Goal: Task Accomplishment & Management: Complete application form

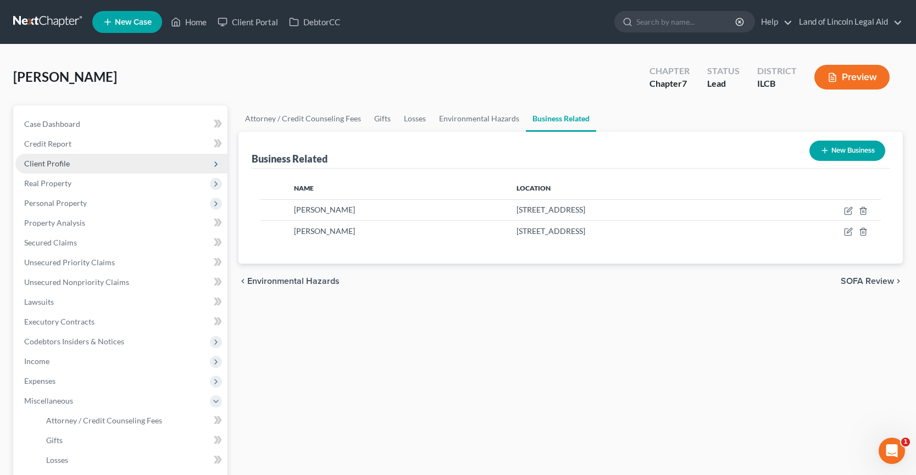
click at [60, 163] on span "Client Profile" at bounding box center [47, 163] width 46 height 9
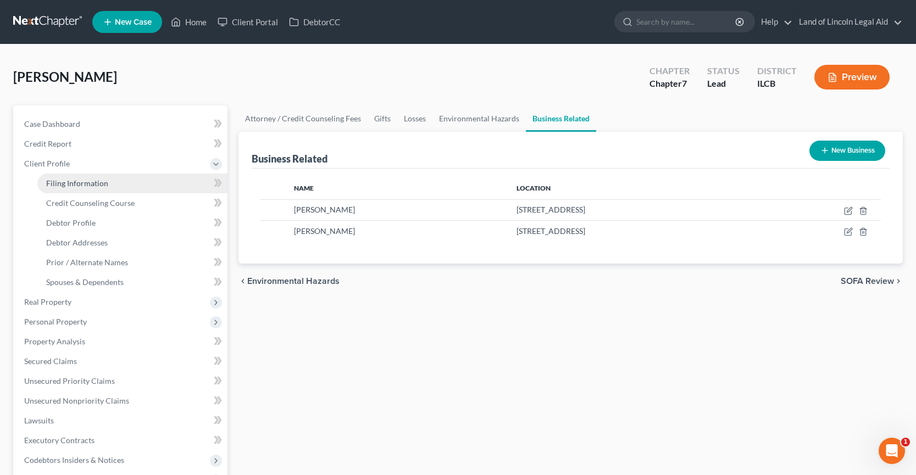
click at [66, 180] on span "Filing Information" at bounding box center [77, 183] width 62 height 9
select select "1"
select select "0"
select select "24"
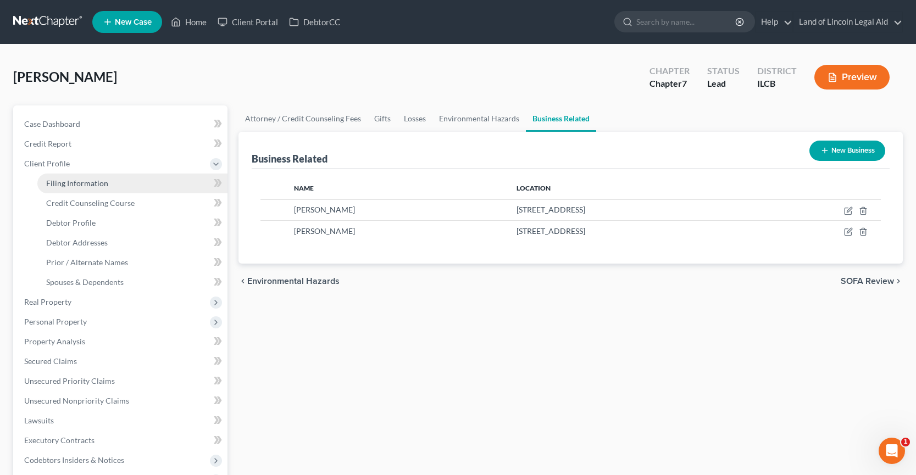
select select "4"
select select "14"
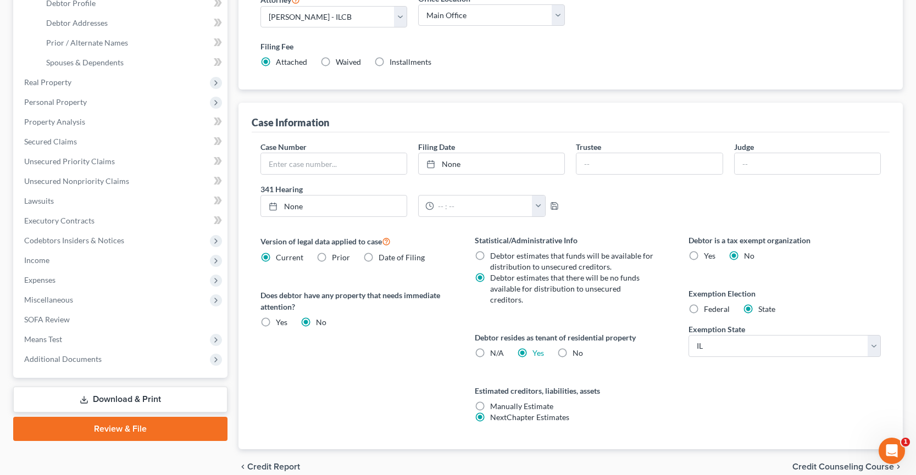
scroll to position [260, 0]
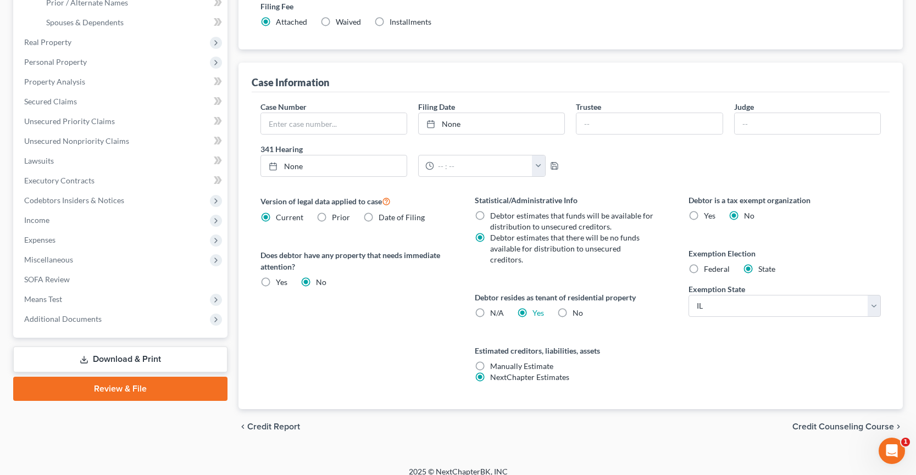
click at [847, 423] on span "Credit Counseling Course" at bounding box center [843, 427] width 102 height 9
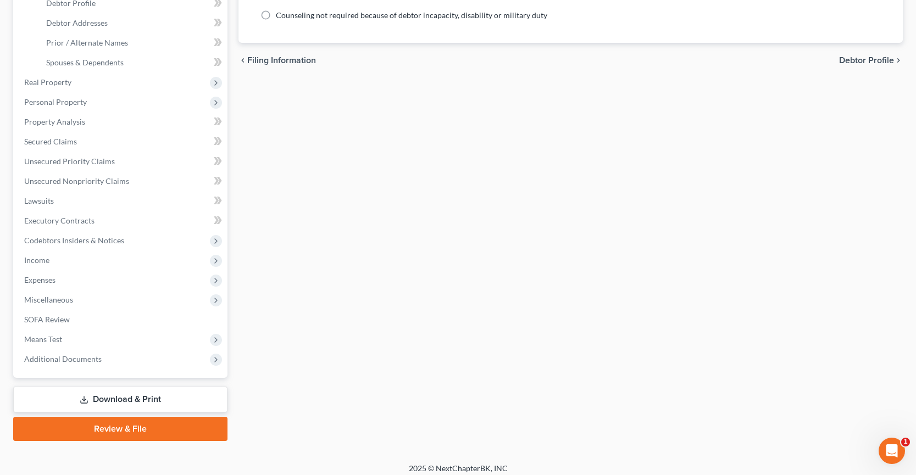
scroll to position [228, 0]
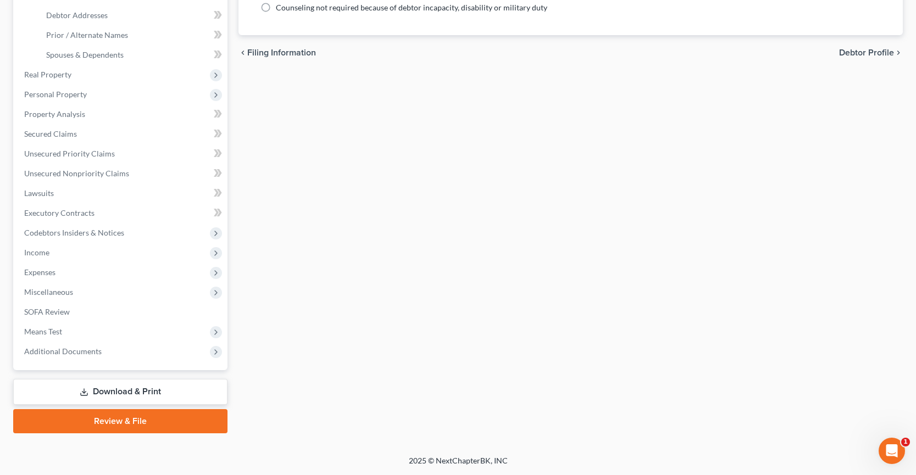
click at [861, 51] on span "Debtor Profile" at bounding box center [866, 52] width 55 height 9
select select "0"
select select "3"
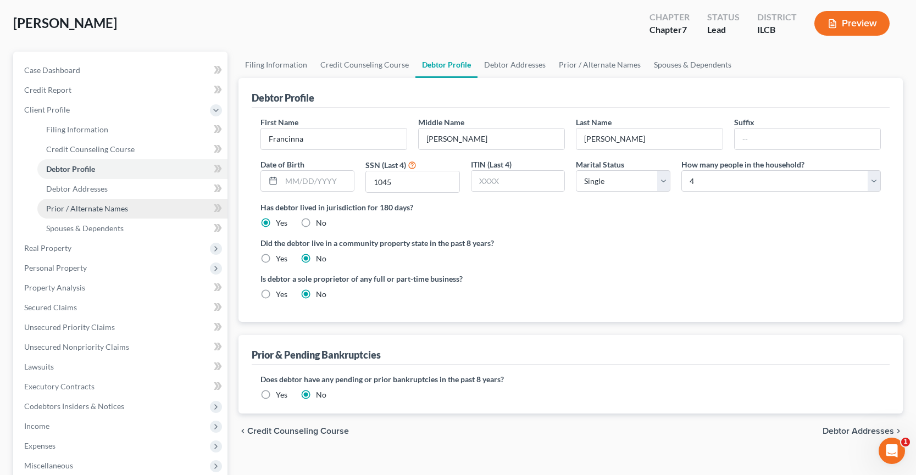
scroll to position [55, 0]
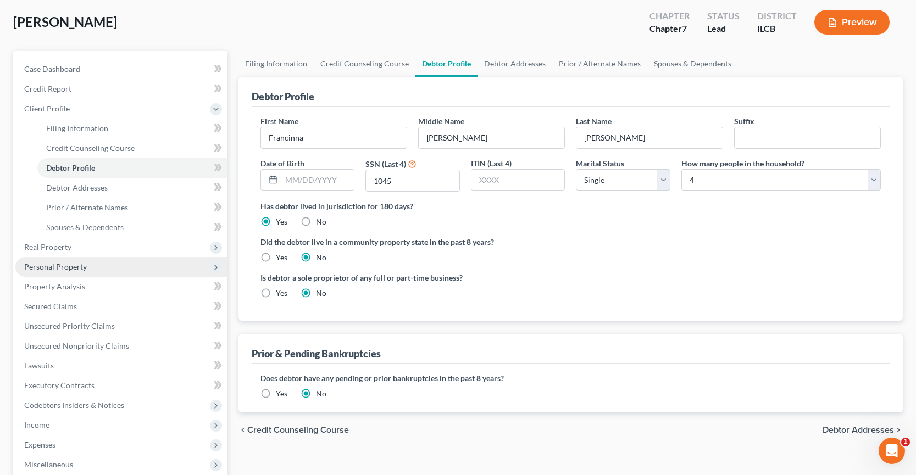
click at [99, 269] on span "Personal Property" at bounding box center [121, 267] width 212 height 20
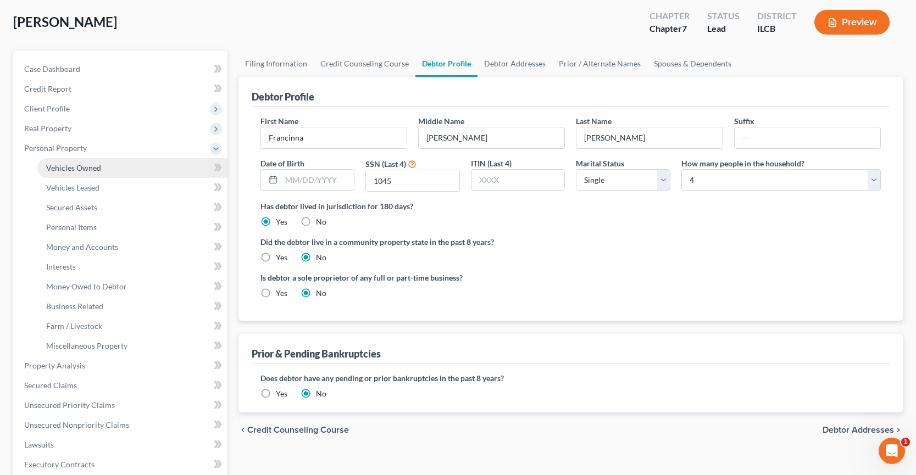
click at [81, 171] on span "Vehicles Owned" at bounding box center [73, 167] width 55 height 9
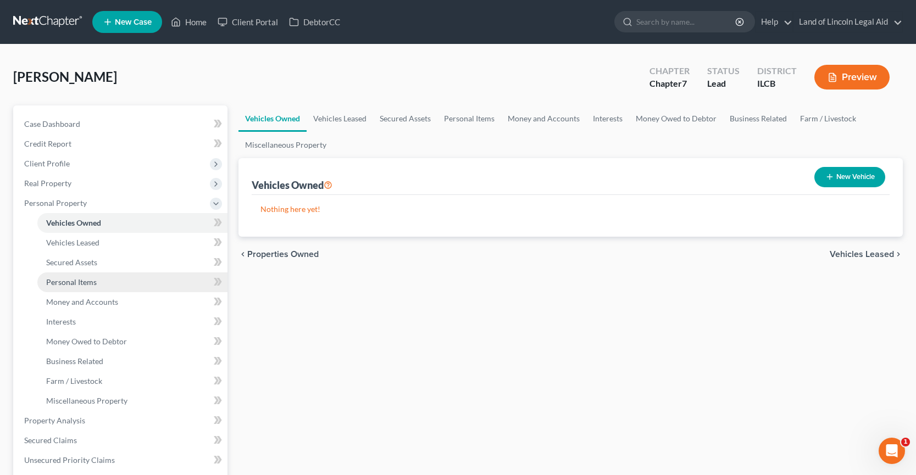
click at [82, 283] on span "Personal Items" at bounding box center [71, 282] width 51 height 9
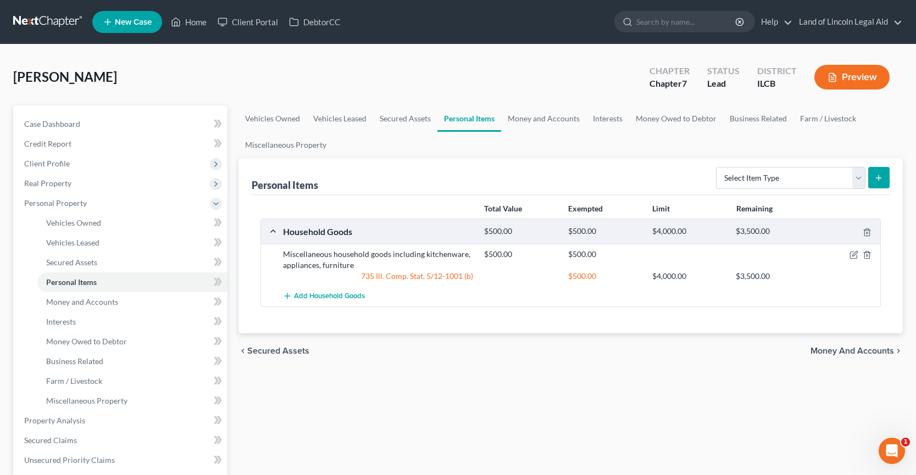
click at [879, 181] on icon "submit" at bounding box center [878, 178] width 9 height 9
click at [855, 183] on select "Select Item Type Clothing (A/B: 11) Collectibles Of Value (A/B: 8) Electronics …" at bounding box center [790, 178] width 149 height 22
select select "jewelry"
click at [718, 167] on select "Select Item Type Clothing (A/B: 11) Collectibles Of Value (A/B: 8) Electronics …" at bounding box center [790, 178] width 149 height 22
click at [880, 175] on icon "submit" at bounding box center [878, 178] width 9 height 9
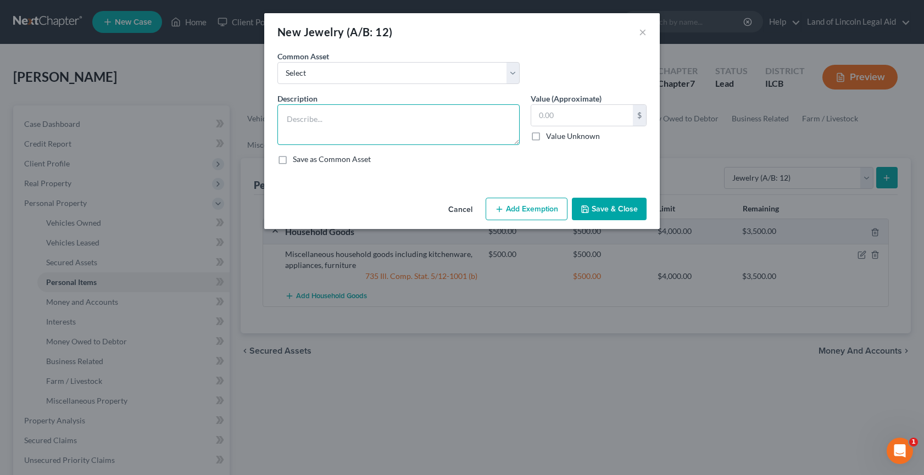
click at [286, 114] on textarea at bounding box center [399, 124] width 242 height 41
type textarea "wedding band"
click at [534, 121] on input "text" at bounding box center [582, 115] width 102 height 21
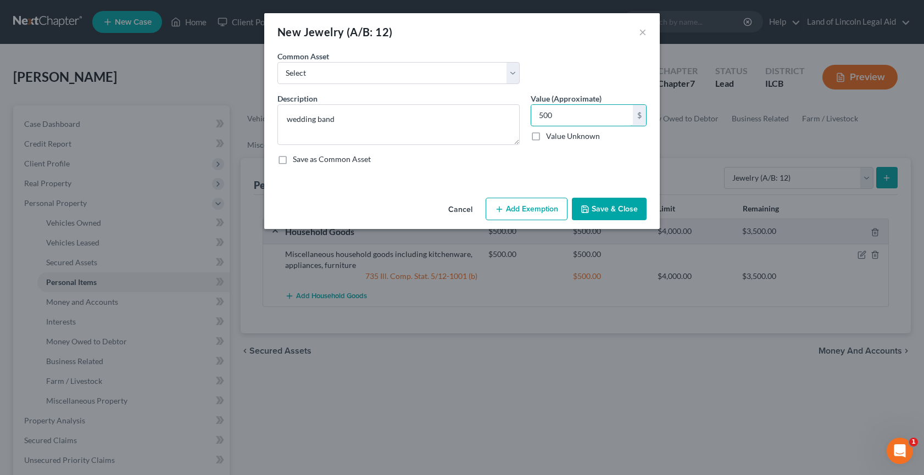
type input "500"
click at [498, 210] on icon "button" at bounding box center [499, 209] width 9 height 9
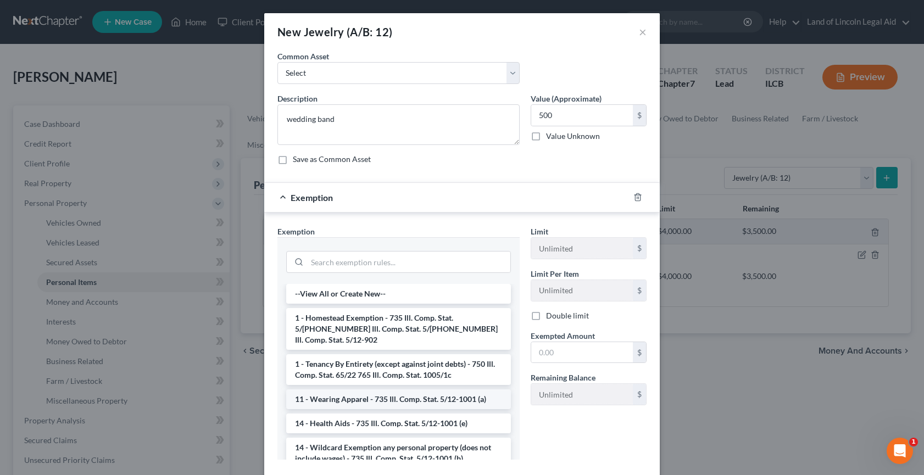
click at [376, 392] on li "11 - Wearing Apparel - 735 Ill. Comp. Stat. 5/12-1001 (a)" at bounding box center [398, 400] width 225 height 20
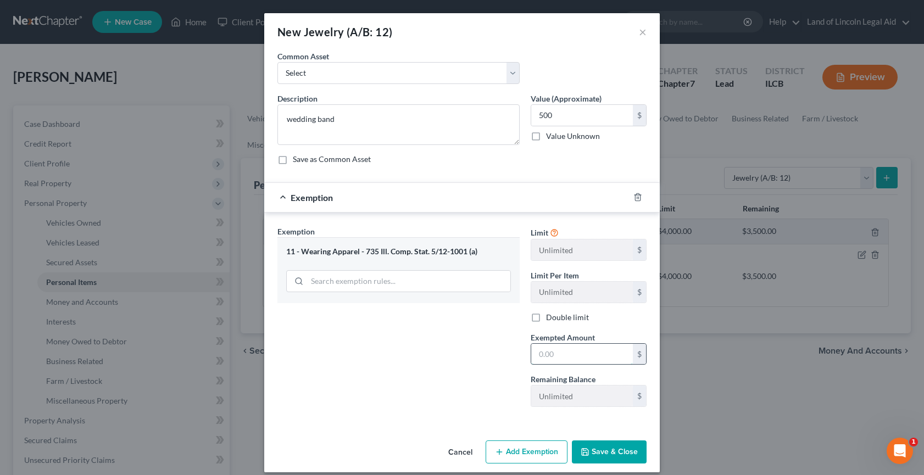
click at [537, 350] on input "text" at bounding box center [582, 354] width 102 height 21
type input "500"
click at [611, 451] on button "Save & Close" at bounding box center [609, 452] width 75 height 23
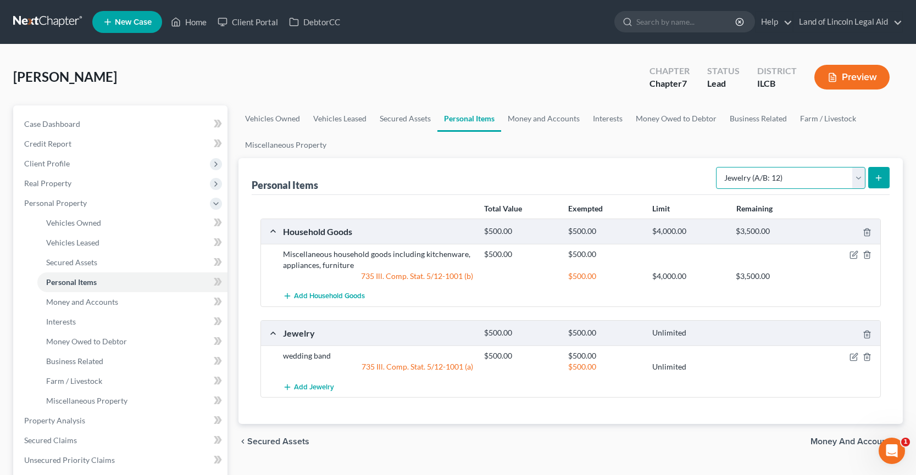
click at [861, 175] on select "Select Item Type Clothing (A/B: 11) Collectibles Of Value (A/B: 8) Electronics …" at bounding box center [790, 178] width 149 height 22
select select "electronics"
click at [718, 167] on select "Select Item Type Clothing (A/B: 11) Collectibles Of Value (A/B: 8) Electronics …" at bounding box center [790, 178] width 149 height 22
click at [878, 182] on button "submit" at bounding box center [878, 177] width 21 height 21
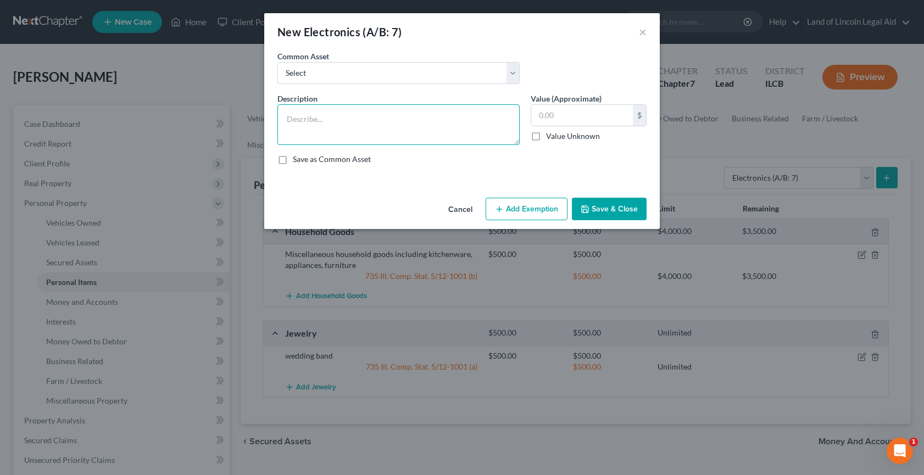
click at [285, 112] on textarea at bounding box center [399, 124] width 242 height 41
type textarea "x2 TV 32", x1 TV 27""
click at [538, 114] on input "text" at bounding box center [582, 115] width 102 height 21
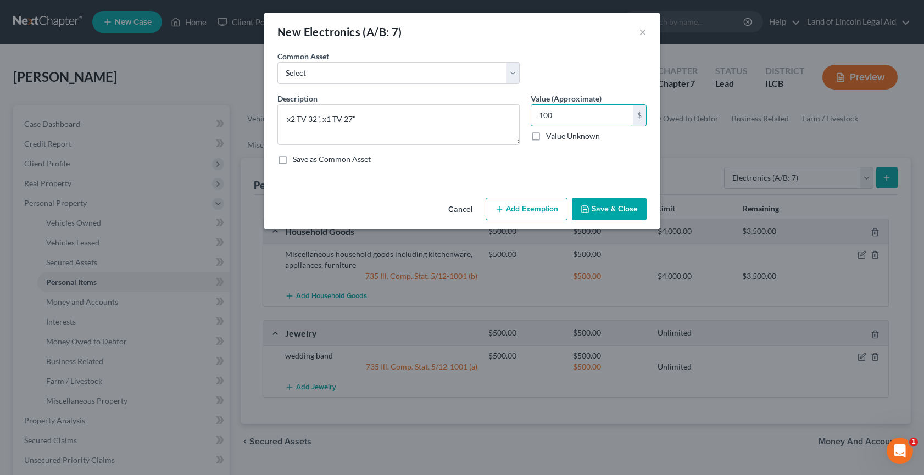
type input "100"
click at [536, 210] on button "Add Exemption" at bounding box center [527, 209] width 82 height 23
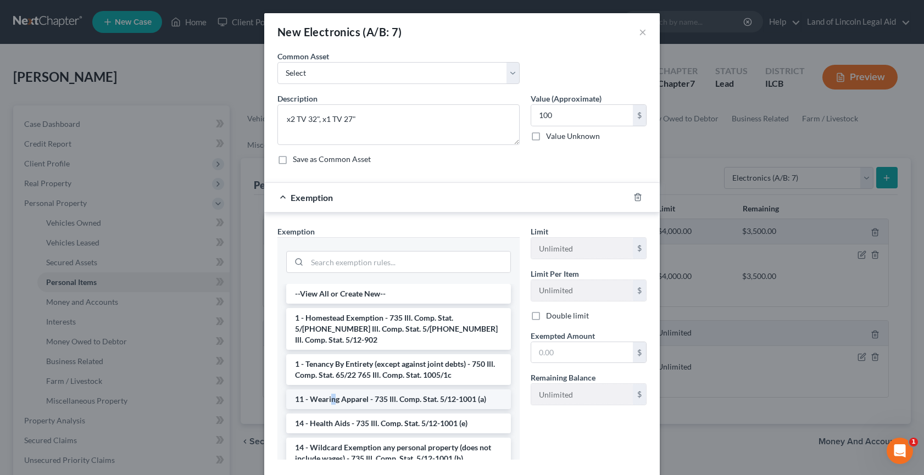
drag, startPoint x: 329, startPoint y: 376, endPoint x: 329, endPoint y: 386, distance: 10.5
click at [328, 438] on li "14 - Wildcard Exemption any personal property (does not include wages) - 735 Il…" at bounding box center [398, 453] width 225 height 31
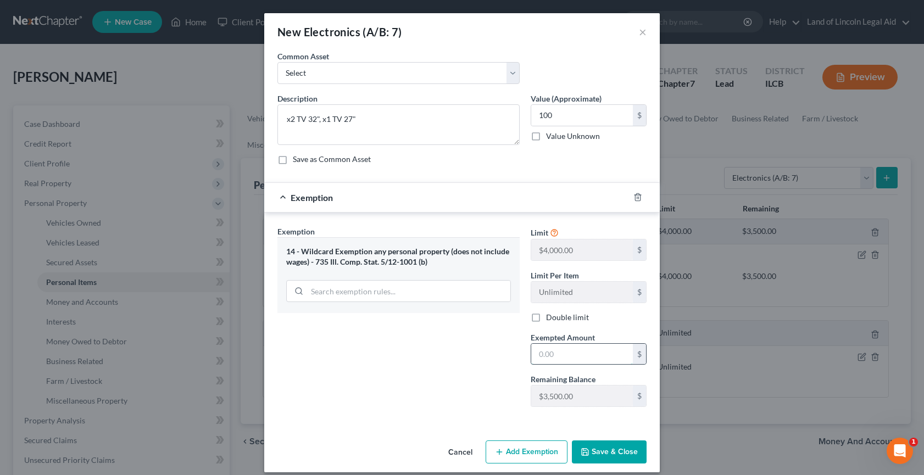
click at [533, 358] on input "text" at bounding box center [582, 354] width 102 height 21
type input "5"
type input "100"
click at [600, 455] on button "Save & Close" at bounding box center [609, 452] width 75 height 23
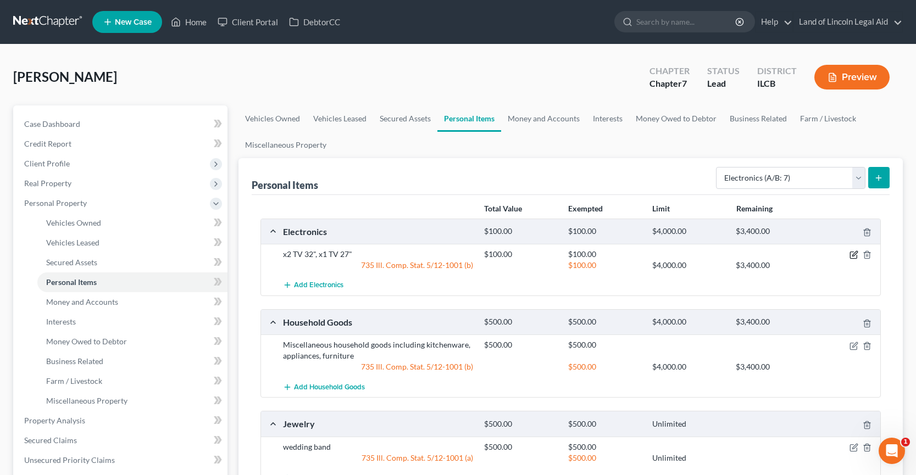
click at [853, 255] on icon "button" at bounding box center [854, 254] width 5 height 5
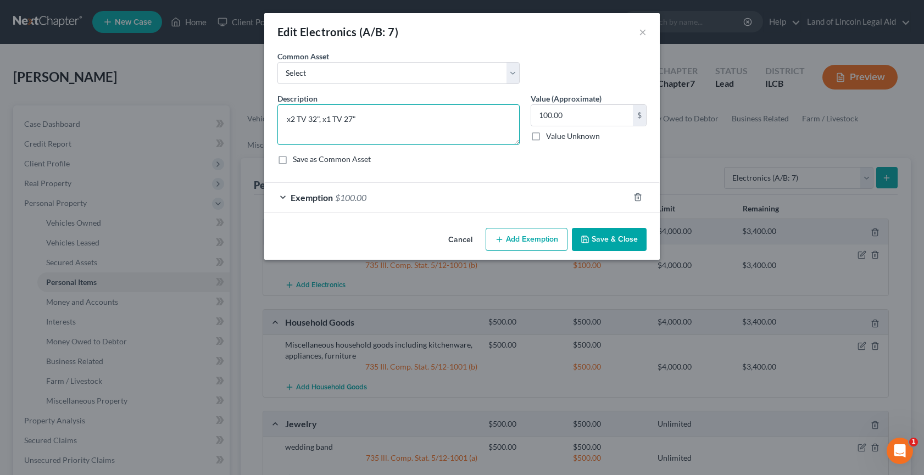
click at [374, 110] on textarea "x2 TV 32", x1 TV 27"" at bounding box center [399, 124] width 242 height 41
type textarea "x2 TV 32", x1 TV 27", x1 IPHONE 12, x1 laptop"
click at [543, 114] on input "100.00" at bounding box center [582, 115] width 102 height 21
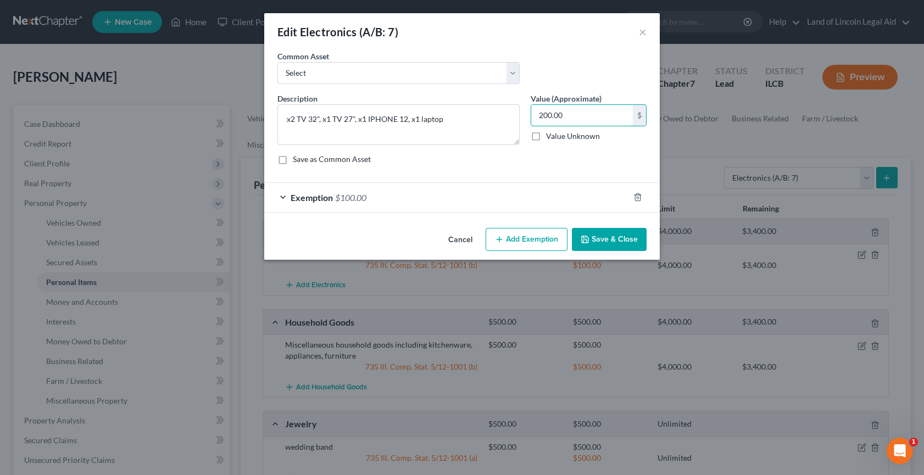
type input "200.00"
click at [285, 198] on div "Exemption $100.00" at bounding box center [446, 197] width 365 height 29
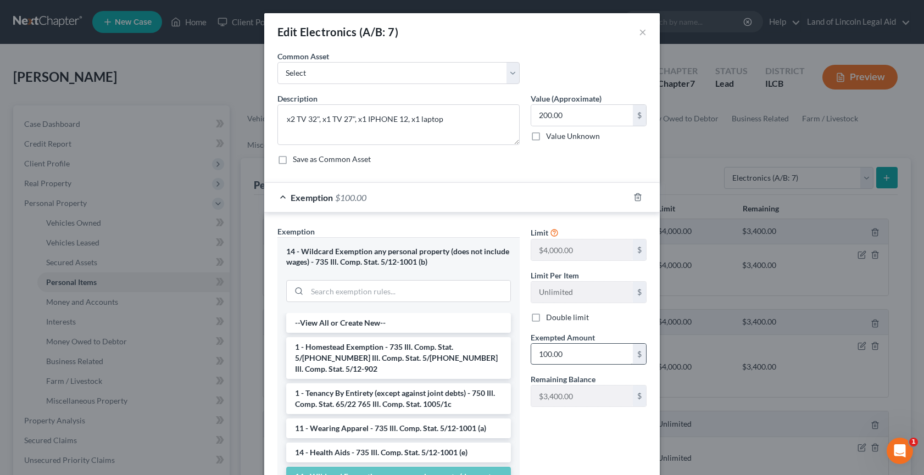
click at [541, 356] on div "100.00 $" at bounding box center [589, 354] width 116 height 22
click at [538, 354] on input "100.00" at bounding box center [582, 354] width 102 height 21
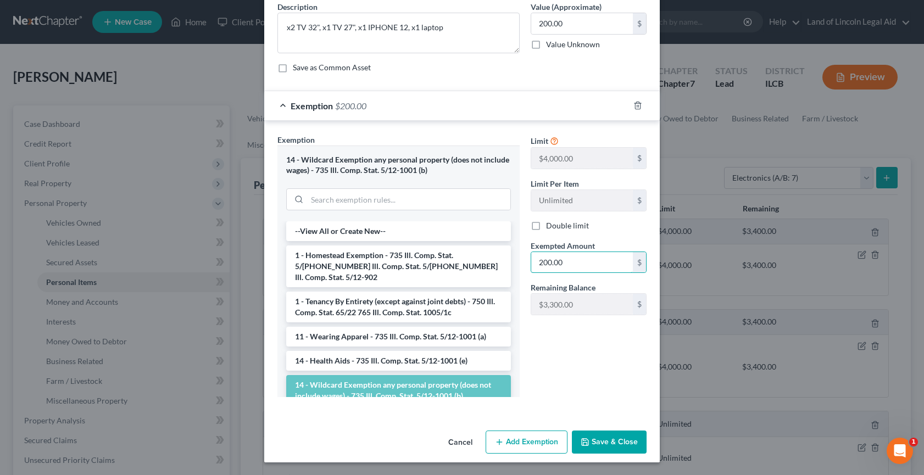
scroll to position [92, 0]
type input "200.00"
click at [596, 440] on button "Save & Close" at bounding box center [609, 441] width 75 height 23
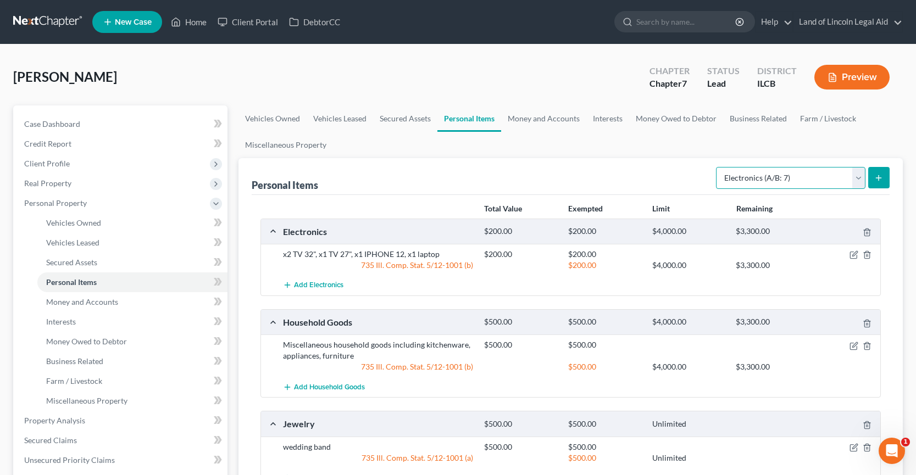
click at [861, 174] on select "Select Item Type Clothing (A/B: 11) Collectibles Of Value (A/B: 8) Electronics …" at bounding box center [790, 178] width 149 height 22
select select "other"
click at [718, 167] on select "Select Item Type Clothing (A/B: 11) Collectibles Of Value (A/B: 8) Electronics …" at bounding box center [790, 178] width 149 height 22
click at [872, 181] on button "submit" at bounding box center [878, 177] width 21 height 21
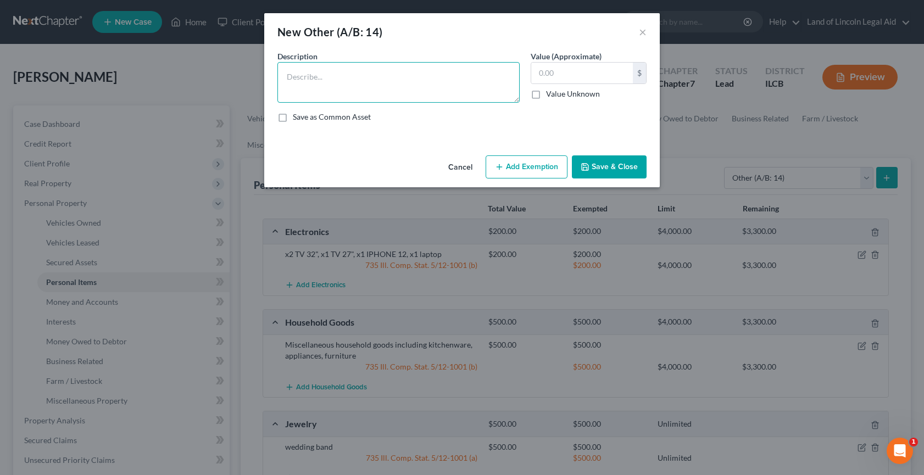
click at [285, 75] on textarea at bounding box center [399, 82] width 242 height 41
click at [301, 79] on textarea "pusch mower [DEMOGRAPHIC_DATA]" at bounding box center [399, 82] width 242 height 41
type textarea "push mower [DEMOGRAPHIC_DATA]"
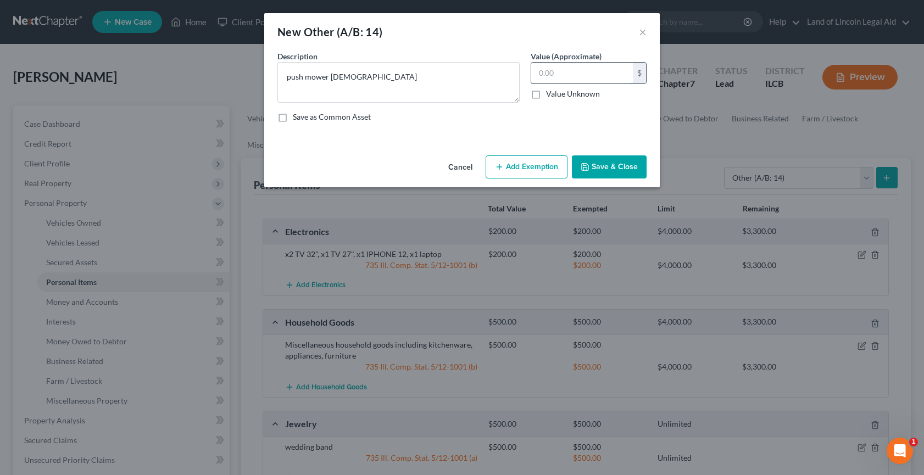
click at [542, 73] on input "text" at bounding box center [582, 73] width 102 height 21
type input "20"
click at [546, 169] on button "Add Exemption" at bounding box center [527, 167] width 82 height 23
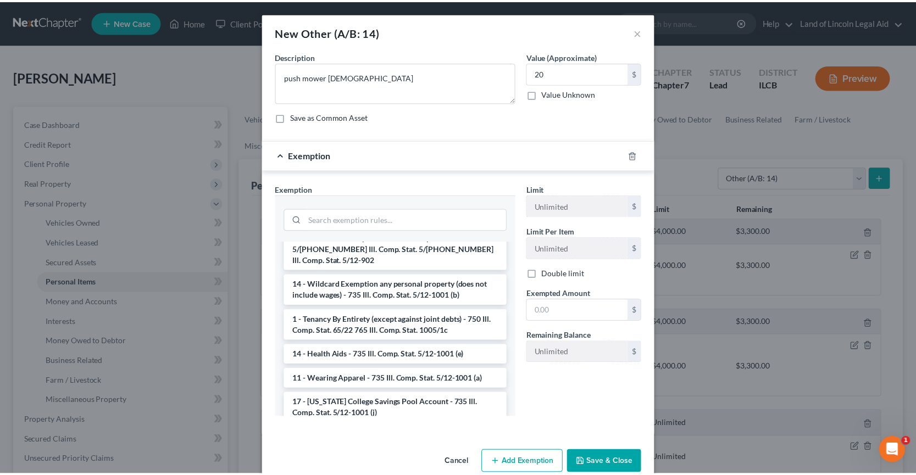
scroll to position [1044, 0]
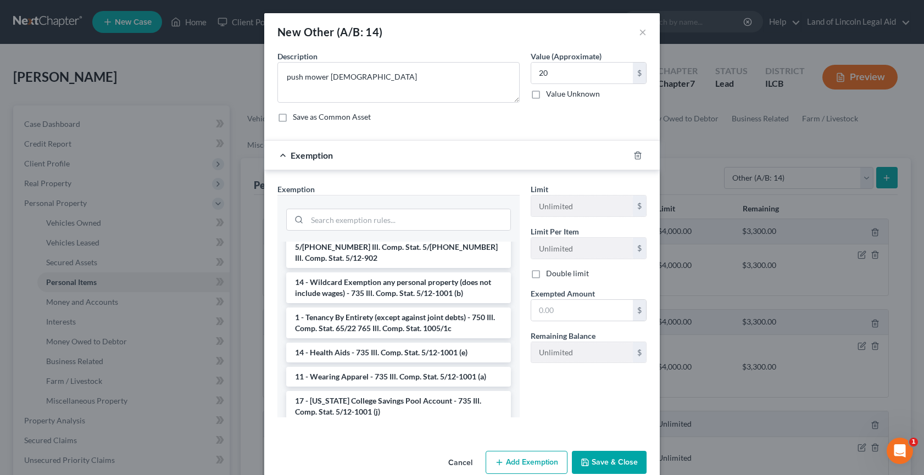
click at [347, 303] on li "14 - Wildcard Exemption any personal property (does not include wages) - 735 Il…" at bounding box center [398, 288] width 225 height 31
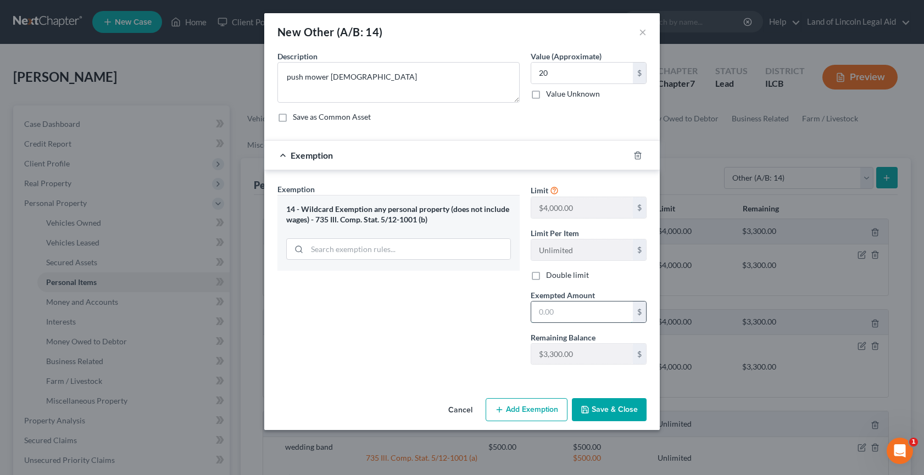
click at [538, 311] on input "text" at bounding box center [582, 312] width 102 height 21
type input "20"
click at [611, 409] on button "Save & Close" at bounding box center [609, 409] width 75 height 23
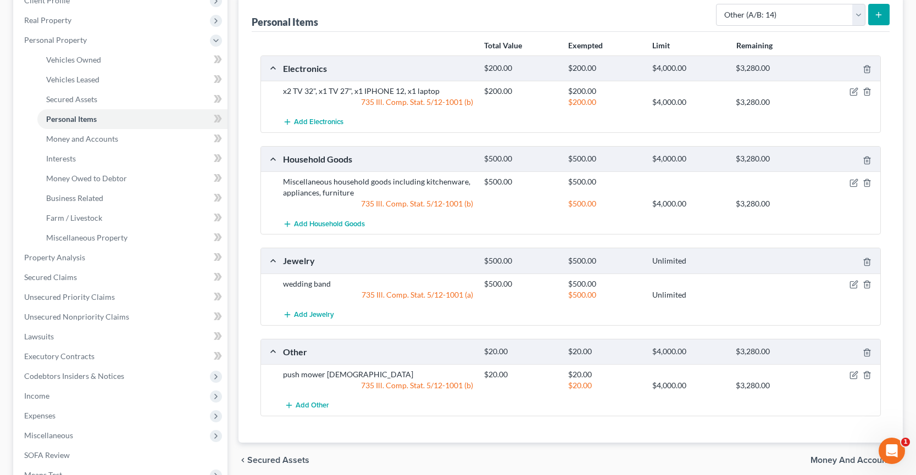
scroll to position [165, 0]
click at [60, 140] on span "Money and Accounts" at bounding box center [82, 136] width 72 height 9
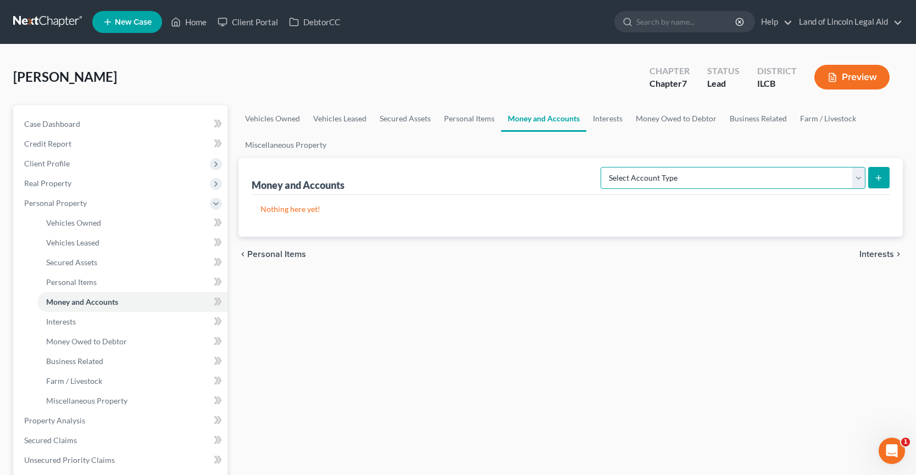
click at [858, 176] on select "Select Account Type Brokerage (A/B: 18, SOFA: 20) Cash on Hand (A/B: 16) Certif…" at bounding box center [733, 178] width 265 height 22
select select "checking"
click at [603, 167] on select "Select Account Type Brokerage (A/B: 18, SOFA: 20) Cash on Hand (A/B: 16) Certif…" at bounding box center [733, 178] width 265 height 22
click at [880, 175] on icon "submit" at bounding box center [878, 178] width 9 height 9
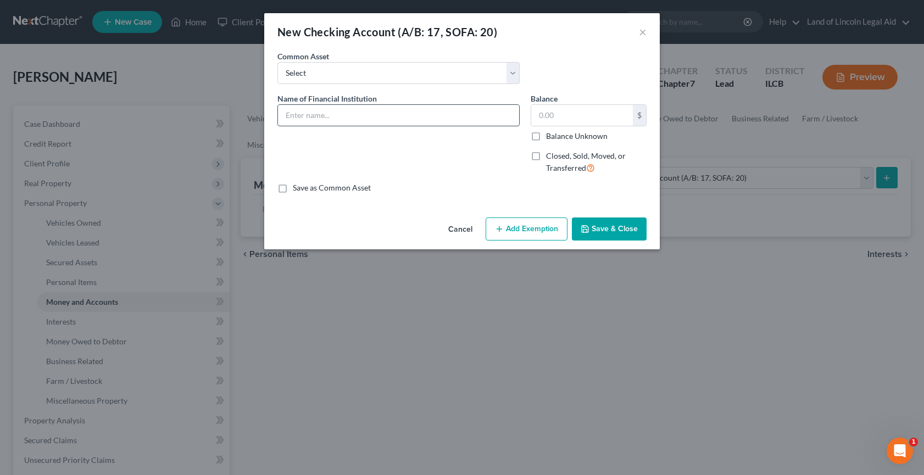
click at [285, 113] on input "text" at bounding box center [398, 115] width 241 height 21
click at [339, 65] on select "Select Direct Express Card Stride National Bank d/b/a Chime" at bounding box center [399, 73] width 242 height 22
click at [324, 106] on input "PNC" at bounding box center [398, 115] width 241 height 21
type input "PNC checking"
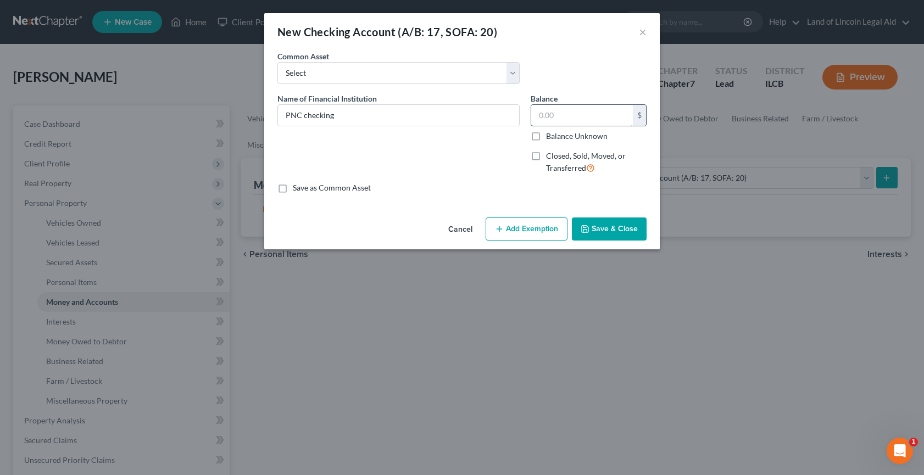
click at [538, 115] on input "text" at bounding box center [582, 115] width 102 height 21
type input "0.95"
click at [540, 231] on button "Add Exemption" at bounding box center [527, 229] width 82 height 23
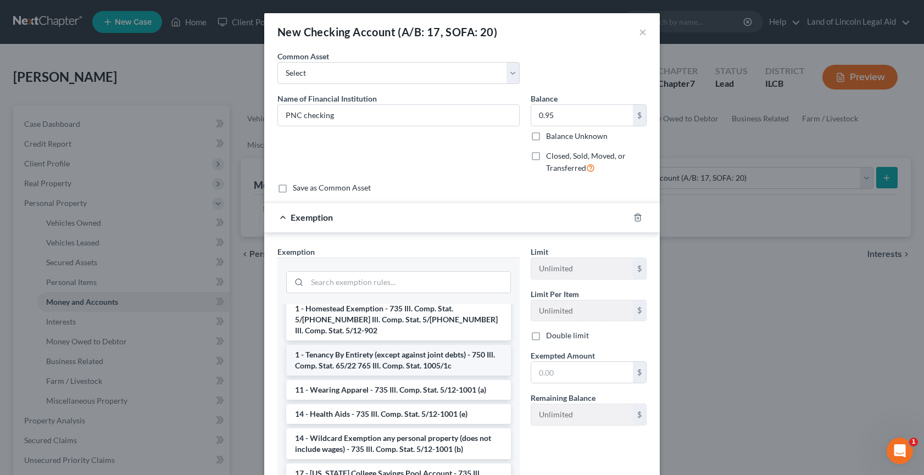
scroll to position [55, 0]
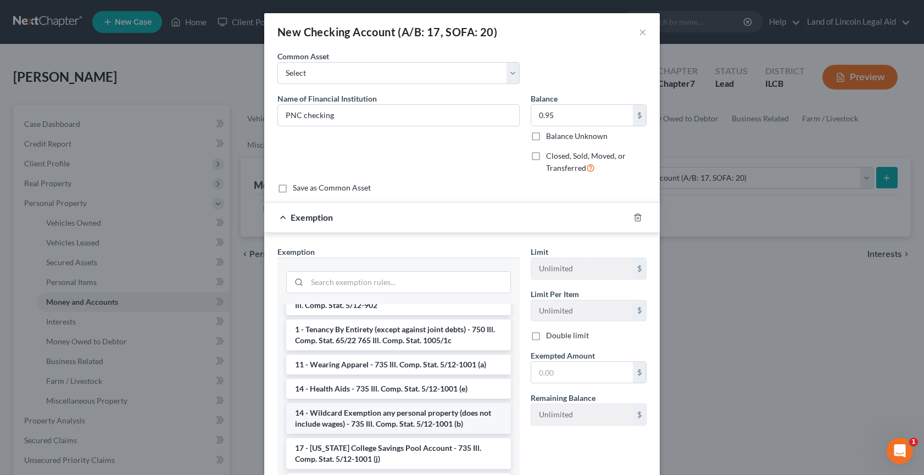
click at [307, 412] on li "14 - Wildcard Exemption any personal property (does not include wages) - 735 Il…" at bounding box center [398, 418] width 225 height 31
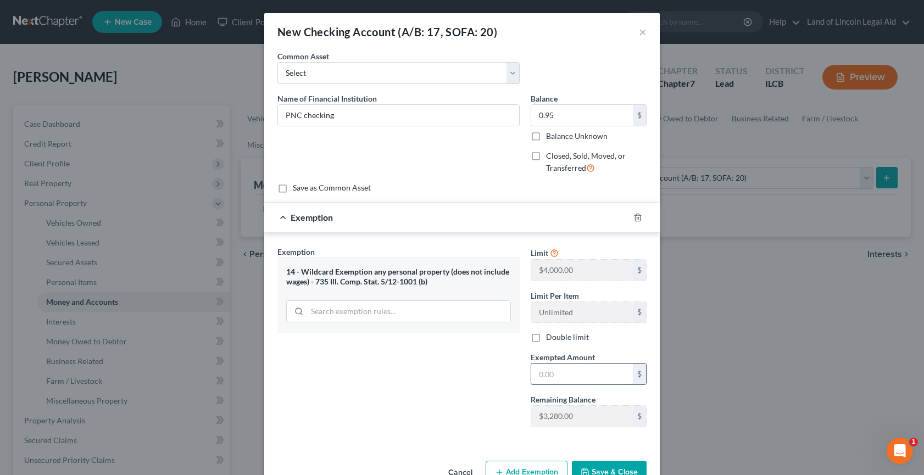
click at [534, 377] on input "text" at bounding box center [582, 374] width 102 height 21
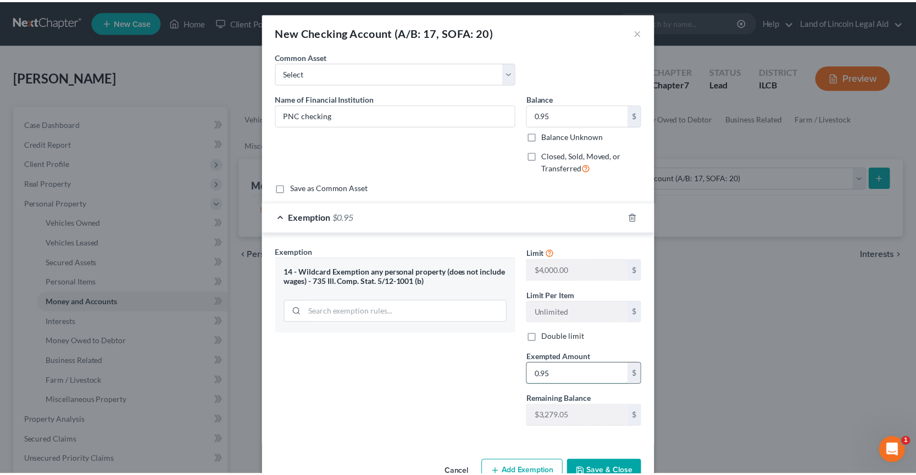
scroll to position [30, 0]
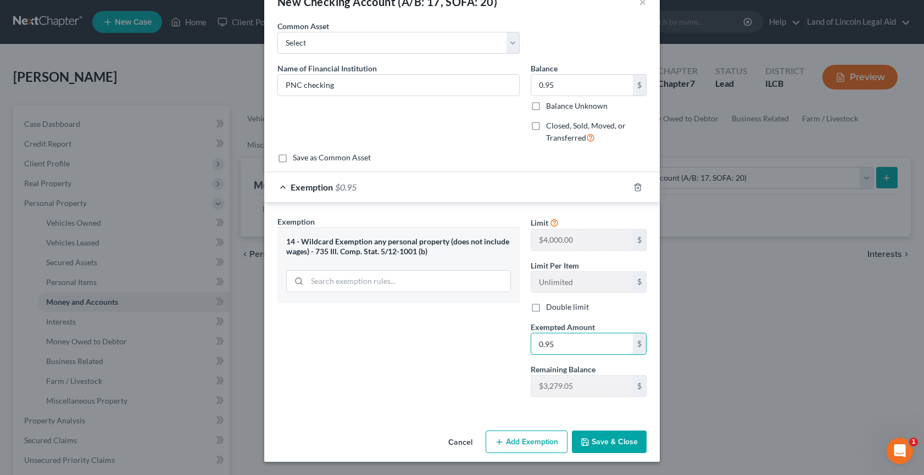
type input "0.95"
click at [590, 437] on button "Save & Close" at bounding box center [609, 442] width 75 height 23
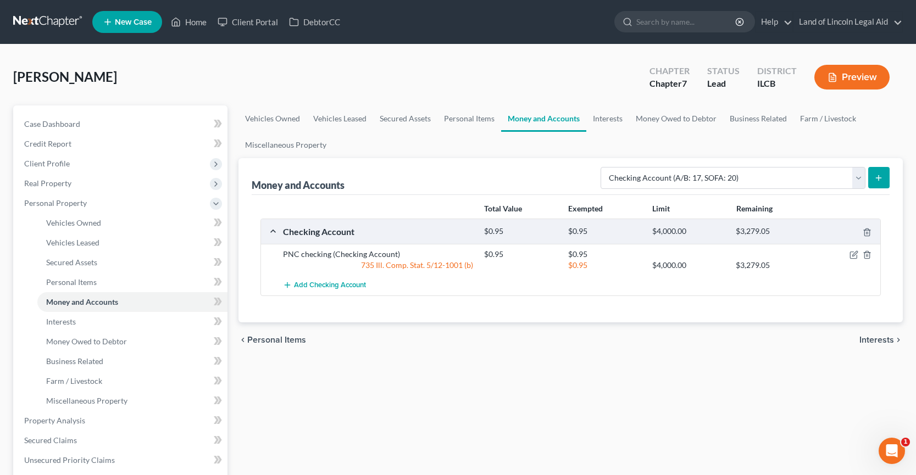
click at [880, 177] on icon "submit" at bounding box center [878, 178] width 9 height 9
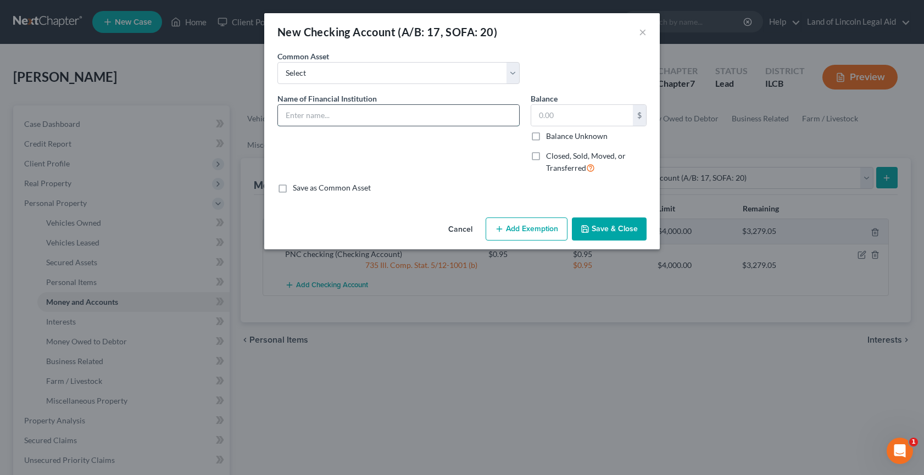
click at [286, 120] on input "text" at bounding box center [398, 115] width 241 height 21
type input "PNC savings"
click at [536, 114] on input "text" at bounding box center [582, 115] width 102 height 21
type input "0"
click at [596, 226] on button "Save & Close" at bounding box center [609, 229] width 75 height 23
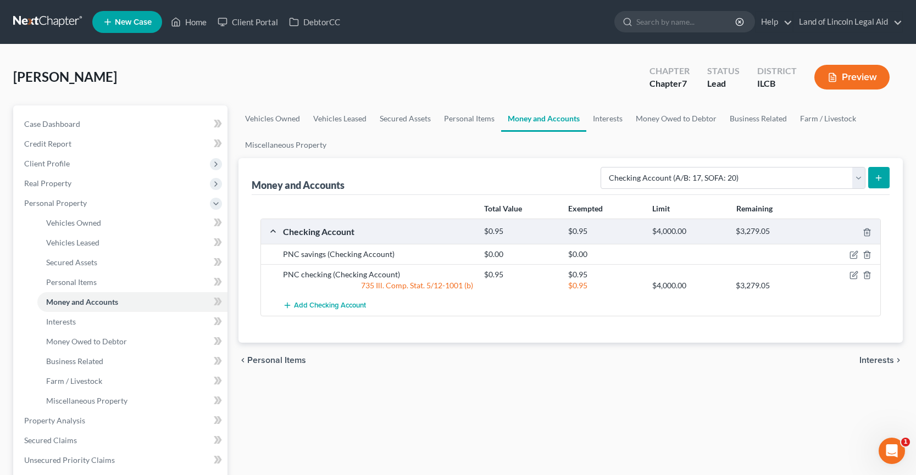
click at [881, 178] on line "submit" at bounding box center [879, 178] width 5 height 0
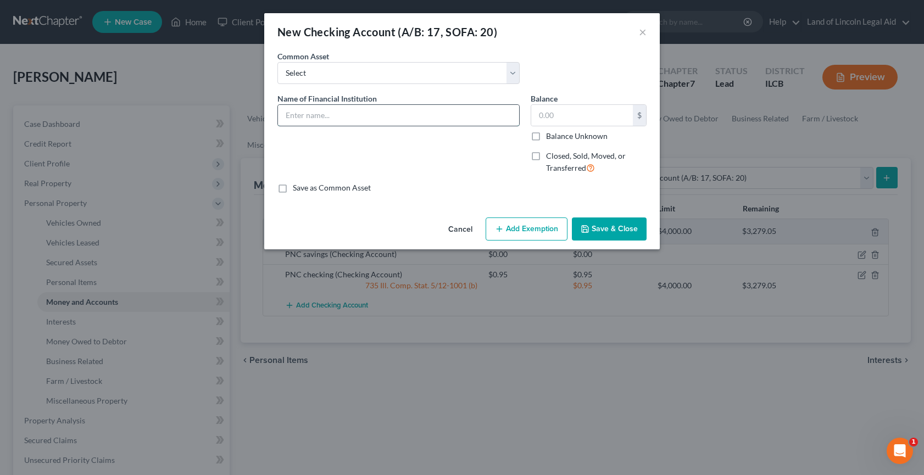
click at [279, 109] on input "text" at bounding box center [398, 115] width 241 height 21
type input "PNC checking"
click at [537, 118] on input "text" at bounding box center [582, 115] width 102 height 21
type input "0.01"
click at [590, 225] on icon "button" at bounding box center [585, 229] width 9 height 9
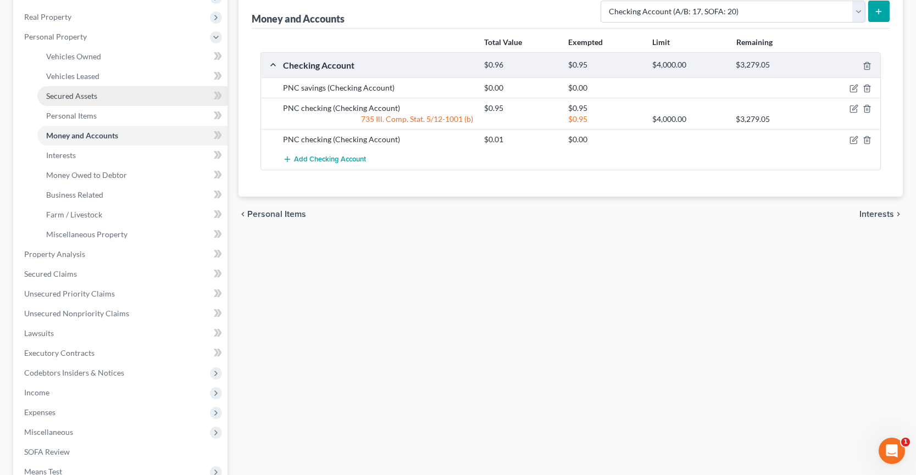
scroll to position [220, 0]
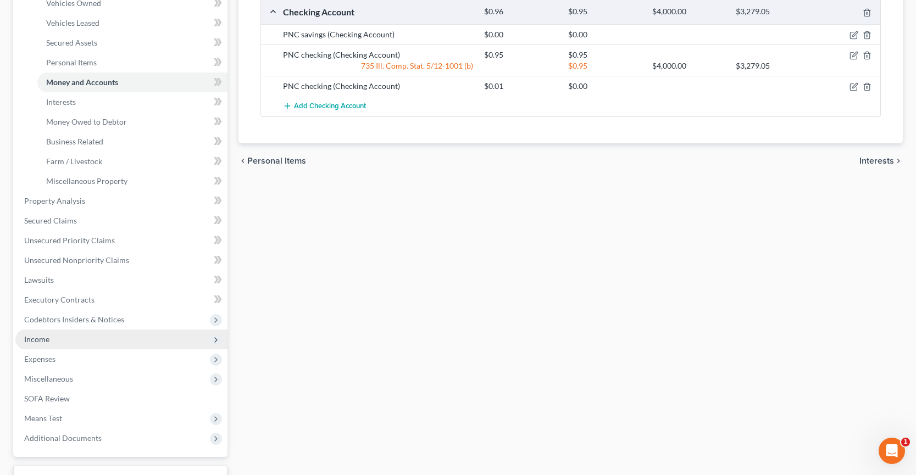
click at [38, 336] on span "Income" at bounding box center [36, 339] width 25 height 9
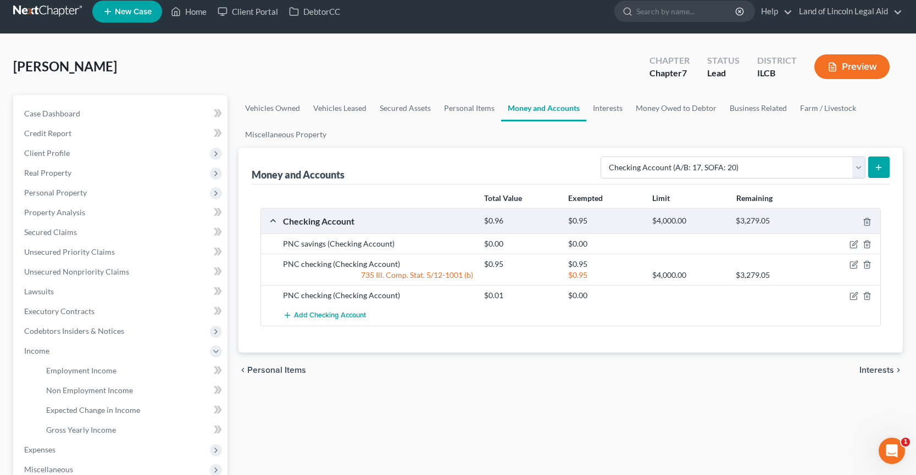
scroll to position [0, 0]
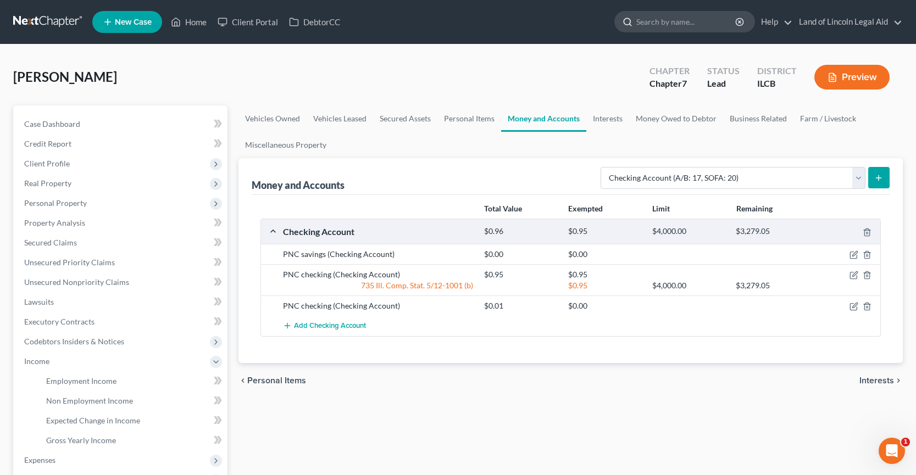
click at [658, 21] on input "search" at bounding box center [686, 22] width 101 height 20
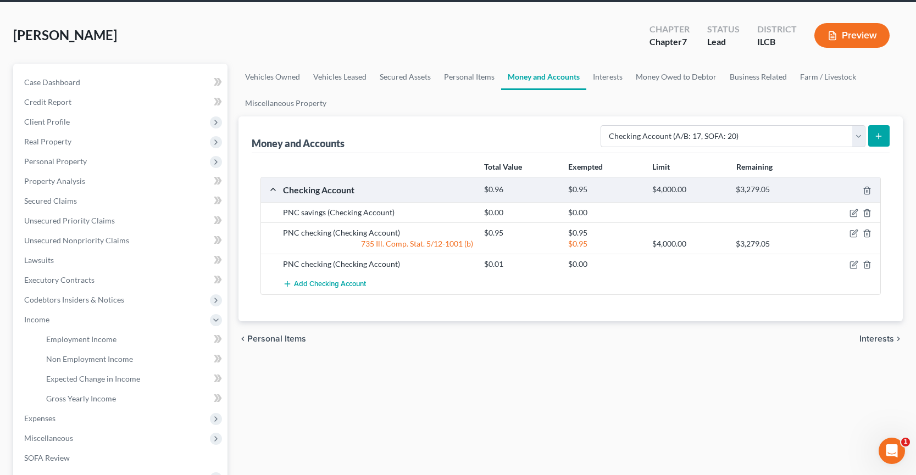
scroll to position [23, 0]
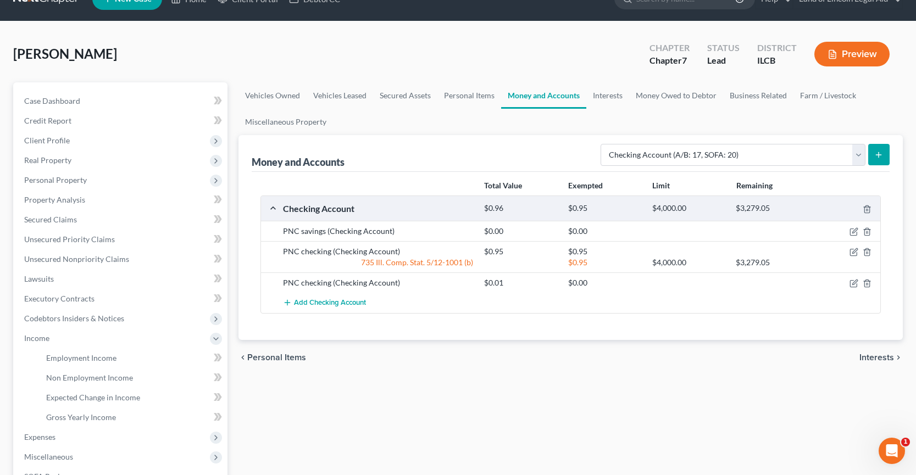
click at [874, 353] on span "Interests" at bounding box center [877, 357] width 35 height 9
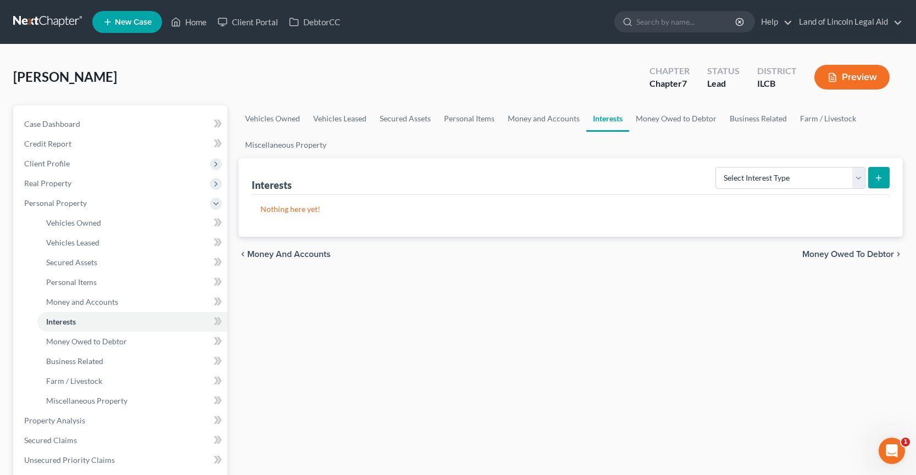
click at [840, 251] on span "Money Owed to Debtor" at bounding box center [848, 254] width 92 height 9
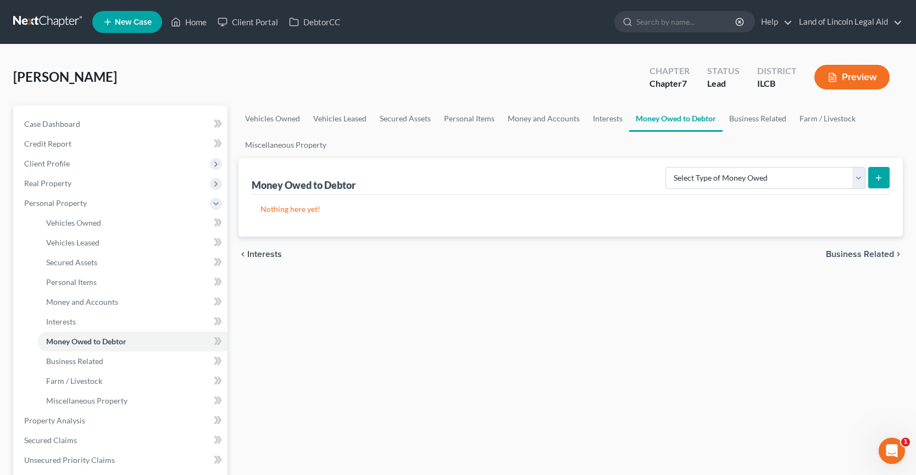
click at [850, 251] on span "Business Related" at bounding box center [860, 254] width 68 height 9
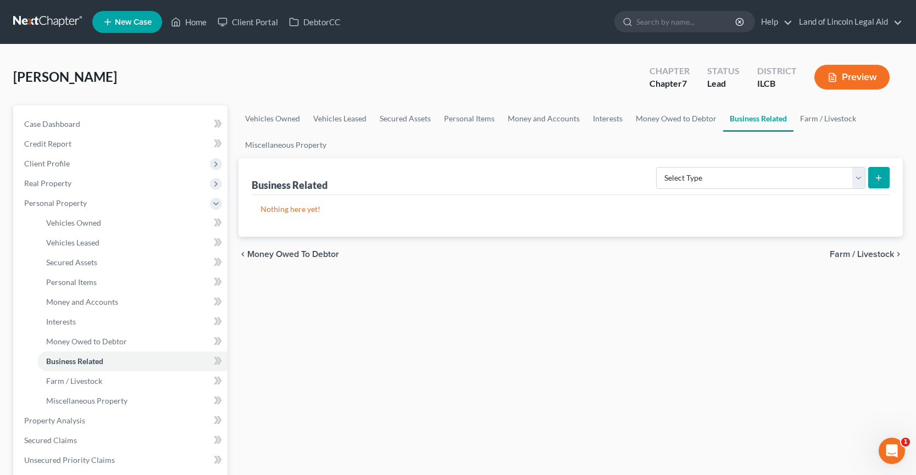
click at [853, 251] on span "Farm / Livestock" at bounding box center [862, 254] width 64 height 9
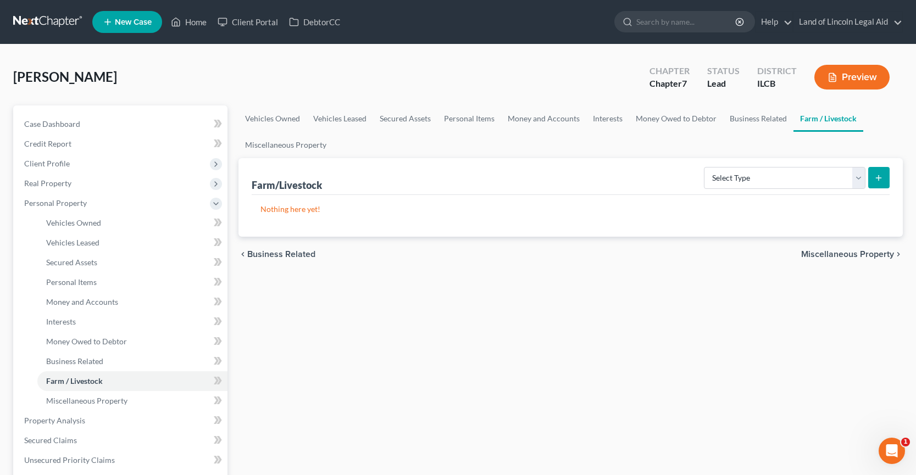
click at [853, 251] on span "Miscellaneous Property" at bounding box center [847, 254] width 93 height 9
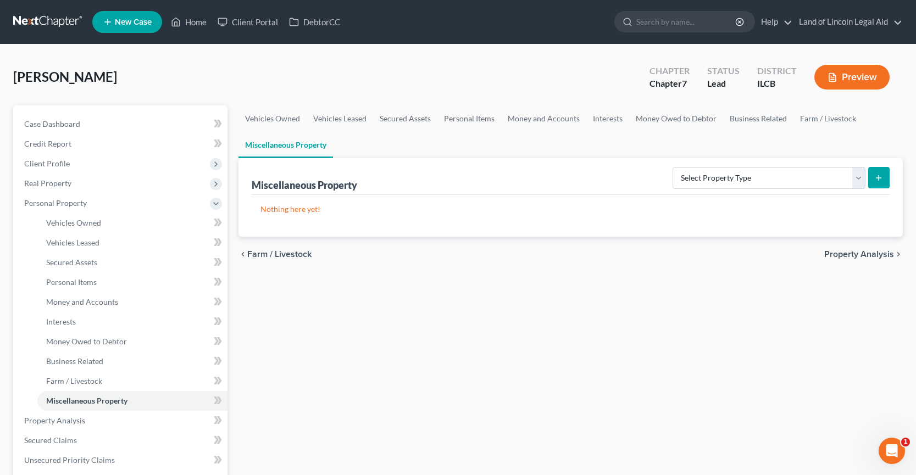
click at [853, 251] on span "Property Analysis" at bounding box center [859, 254] width 70 height 9
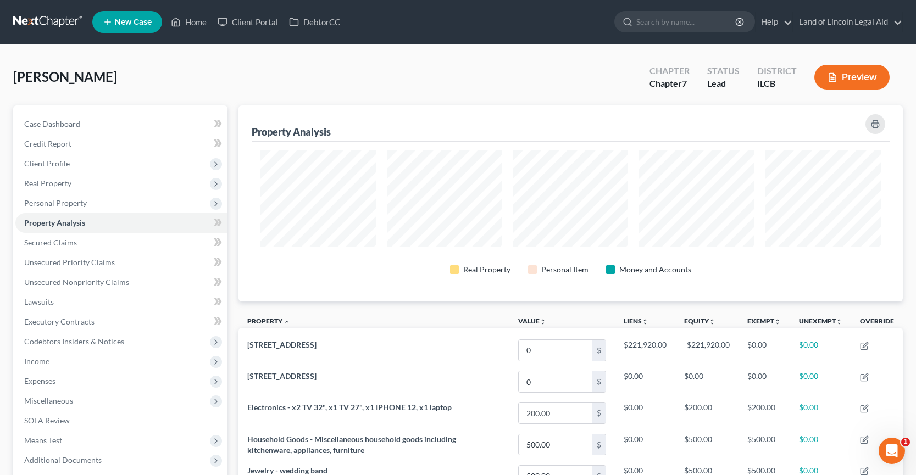
scroll to position [196, 665]
click at [56, 422] on span "SOFA Review" at bounding box center [47, 420] width 46 height 9
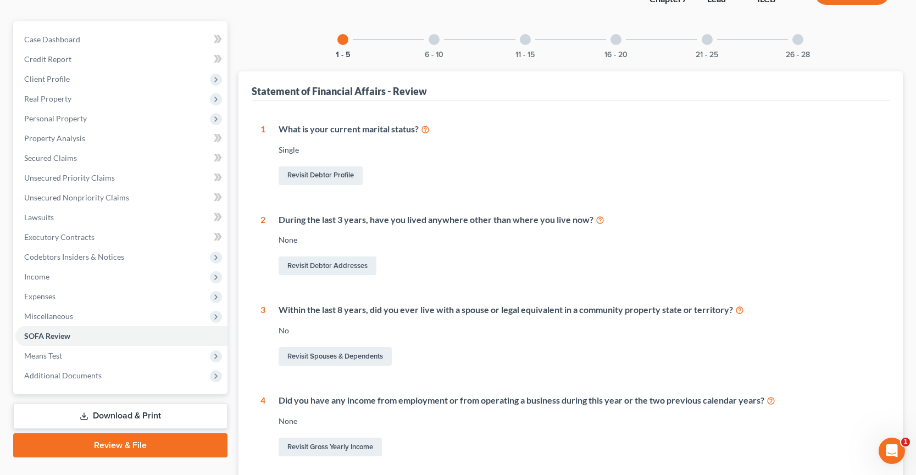
scroll to position [165, 0]
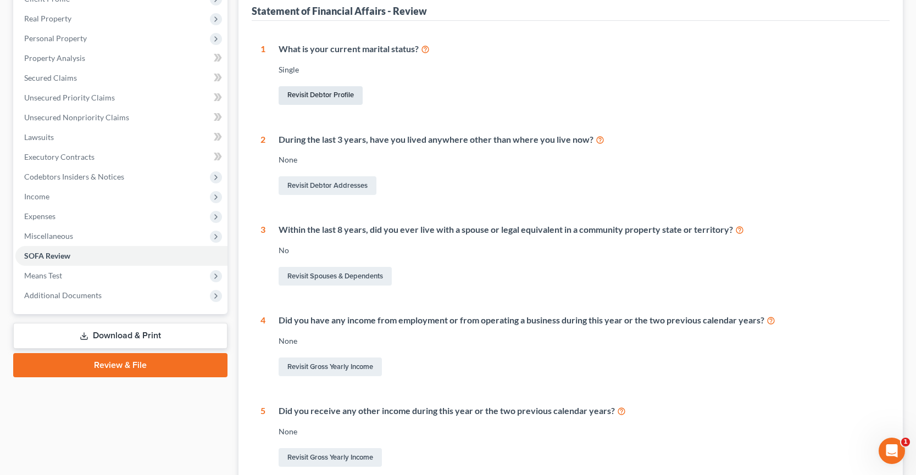
click at [329, 92] on link "Revisit Debtor Profile" at bounding box center [321, 95] width 84 height 19
select select "0"
select select "3"
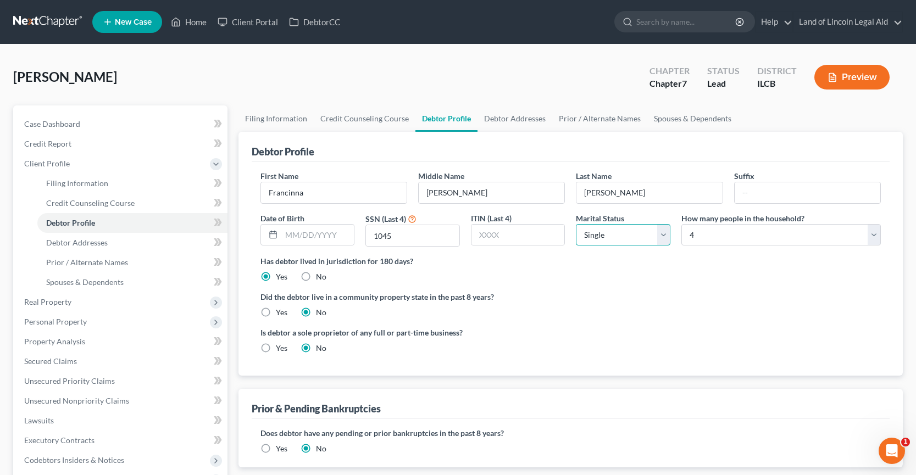
click at [662, 227] on select "Select Single Married Separated Divorced Widowed" at bounding box center [623, 235] width 95 height 22
select select "1"
click at [576, 224] on select "Select Single Married Separated Divorced Widowed" at bounding box center [623, 235] width 95 height 22
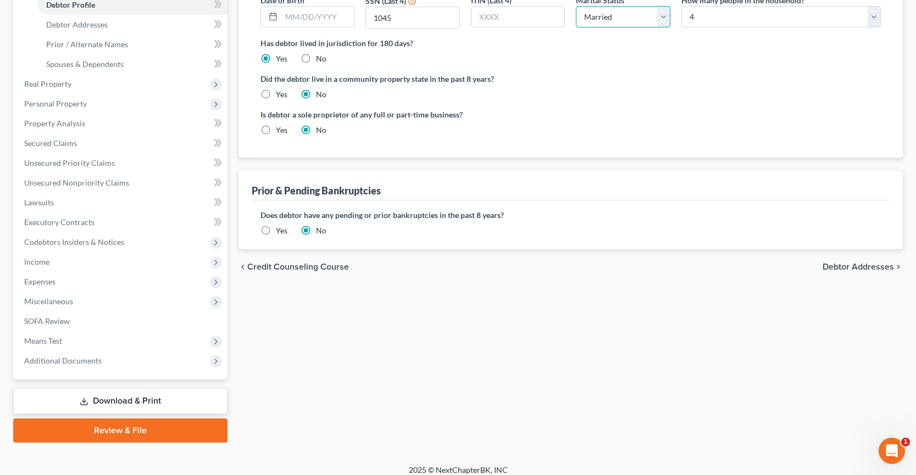
scroll to position [220, 0]
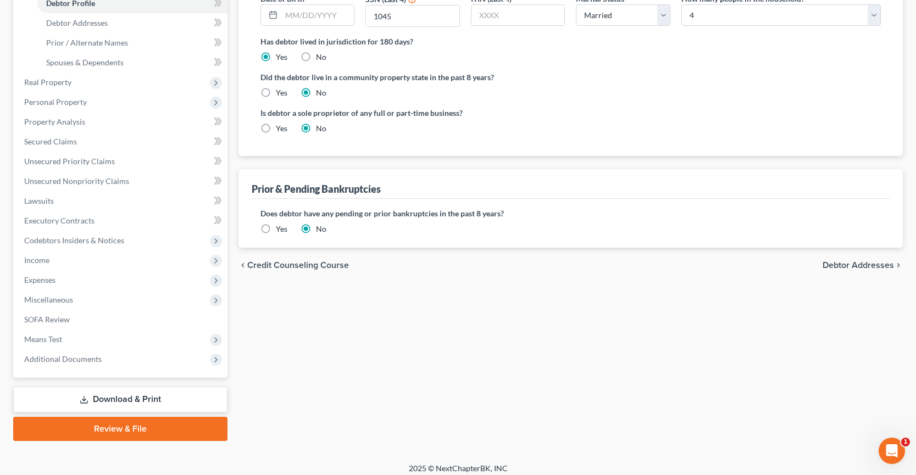
click at [867, 261] on span "Debtor Addresses" at bounding box center [858, 265] width 71 height 9
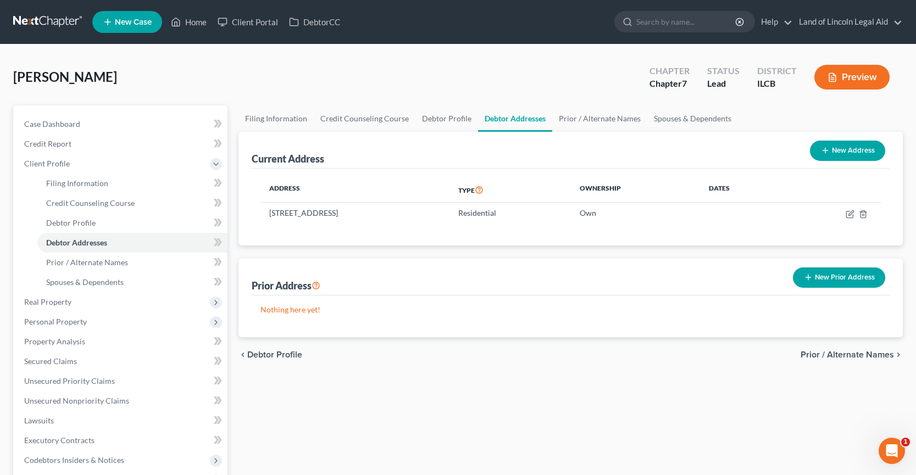
click at [836, 352] on span "Prior / Alternate Names" at bounding box center [847, 355] width 93 height 9
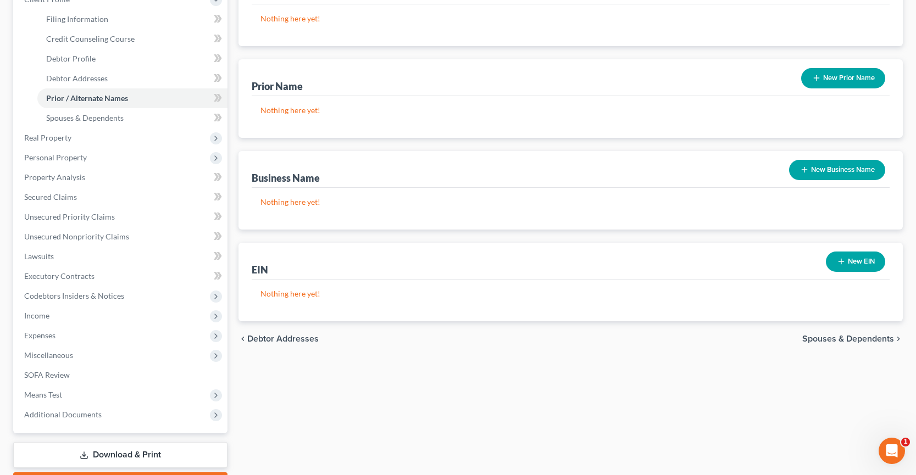
scroll to position [165, 0]
click at [835, 340] on span "Spouses & Dependents" at bounding box center [848, 338] width 92 height 9
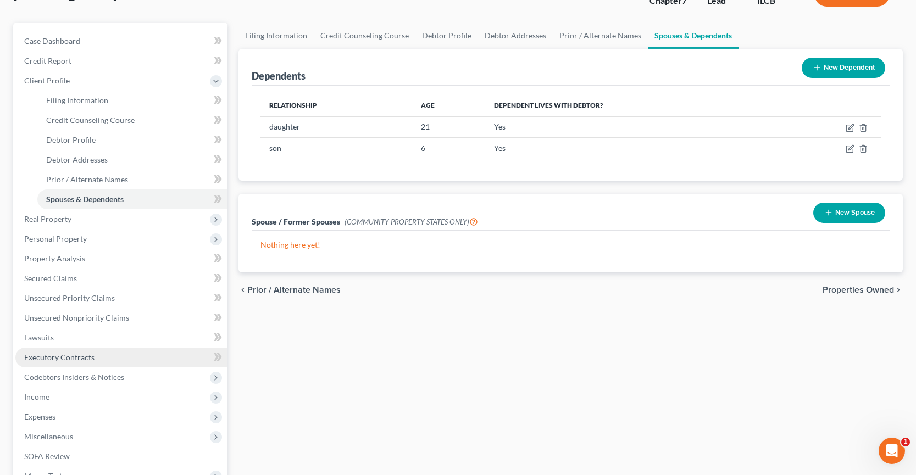
scroll to position [110, 0]
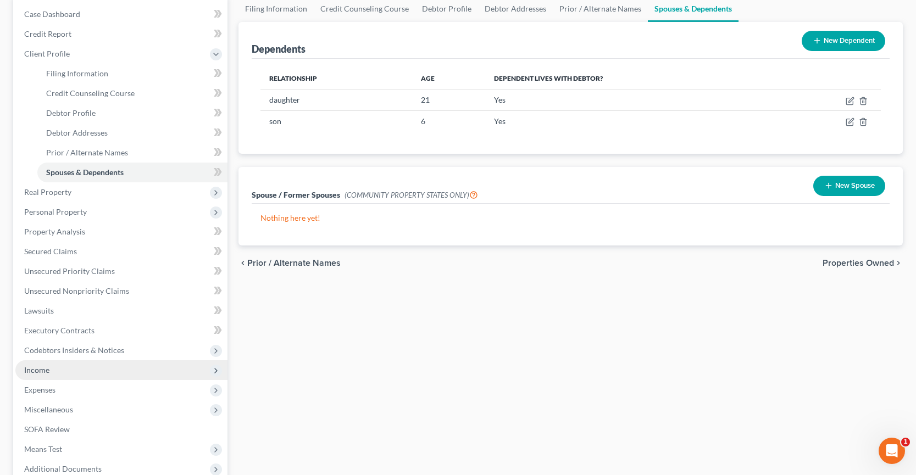
click at [53, 372] on span "Income" at bounding box center [121, 371] width 212 height 20
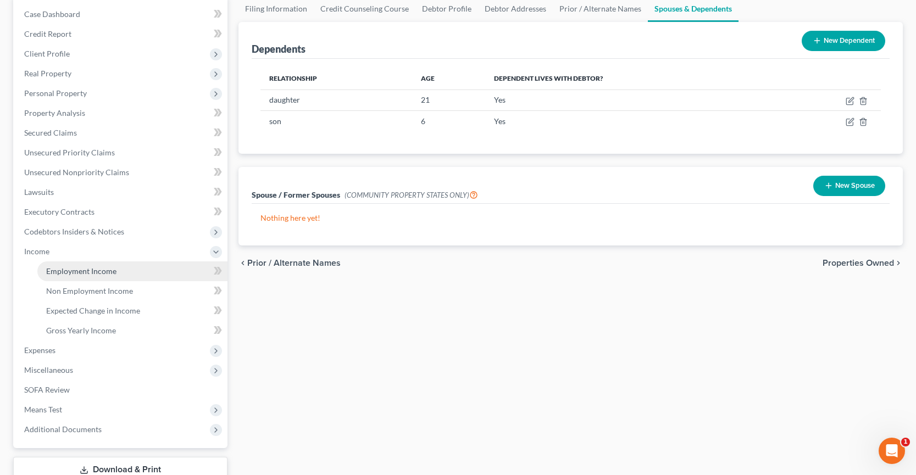
click at [71, 269] on span "Employment Income" at bounding box center [81, 271] width 70 height 9
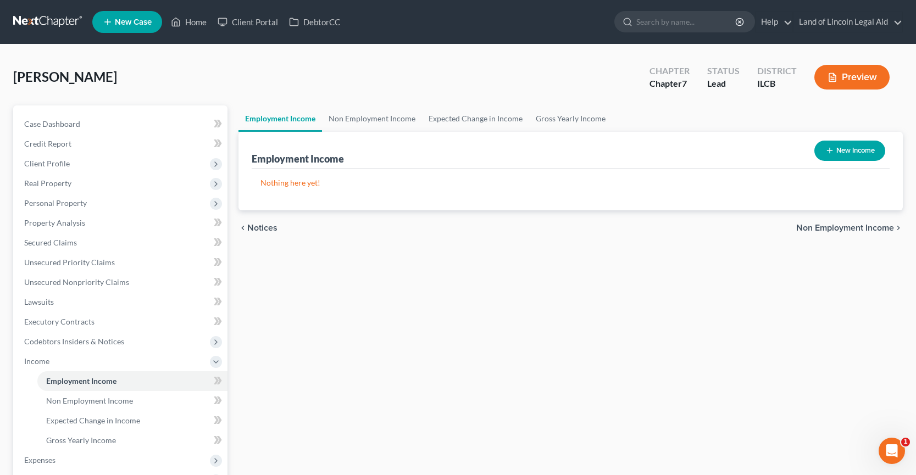
click at [833, 155] on icon "button" at bounding box center [829, 150] width 9 height 9
select select "0"
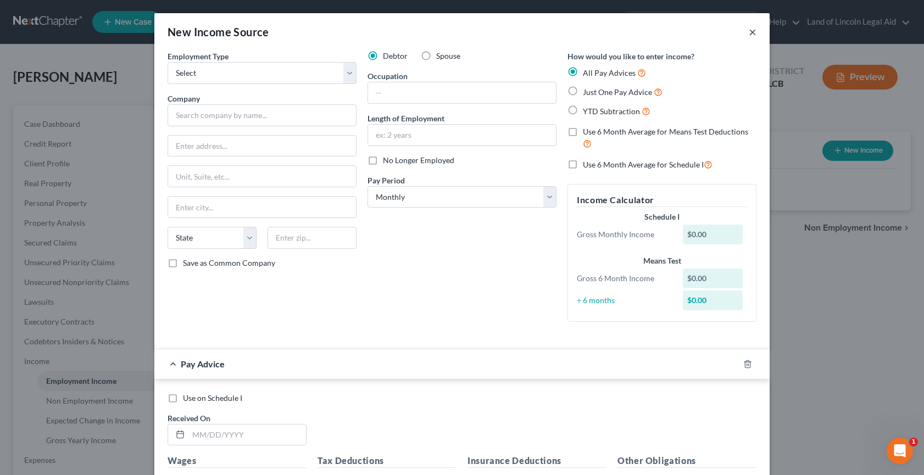
click at [749, 31] on button "×" at bounding box center [753, 31] width 8 height 13
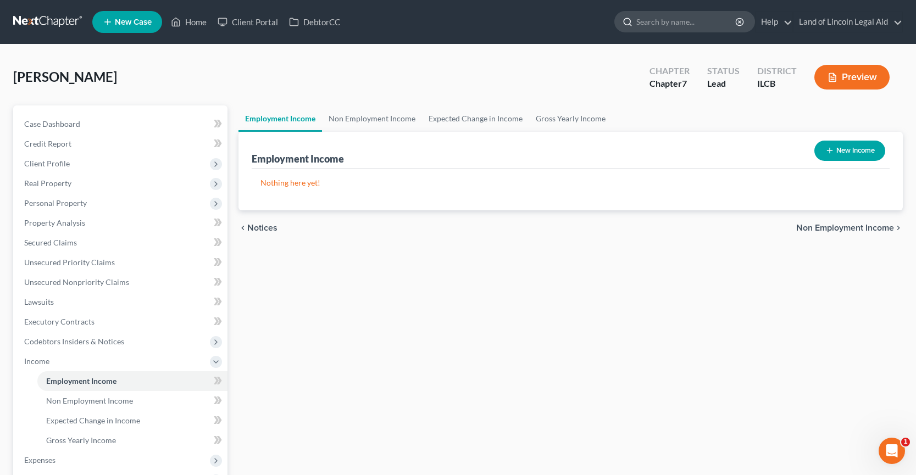
click at [651, 20] on input "search" at bounding box center [686, 22] width 101 height 20
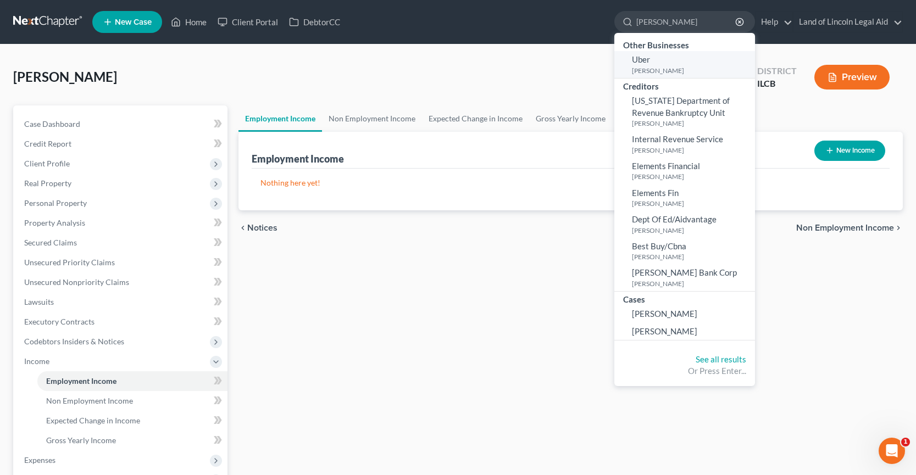
type input "[PERSON_NAME]"
click at [650, 57] on span "Uber" at bounding box center [641, 59] width 18 height 10
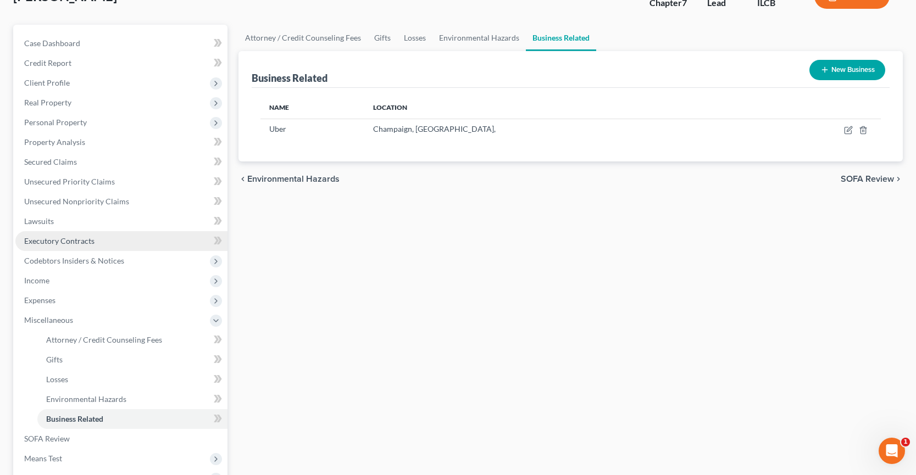
scroll to position [110, 0]
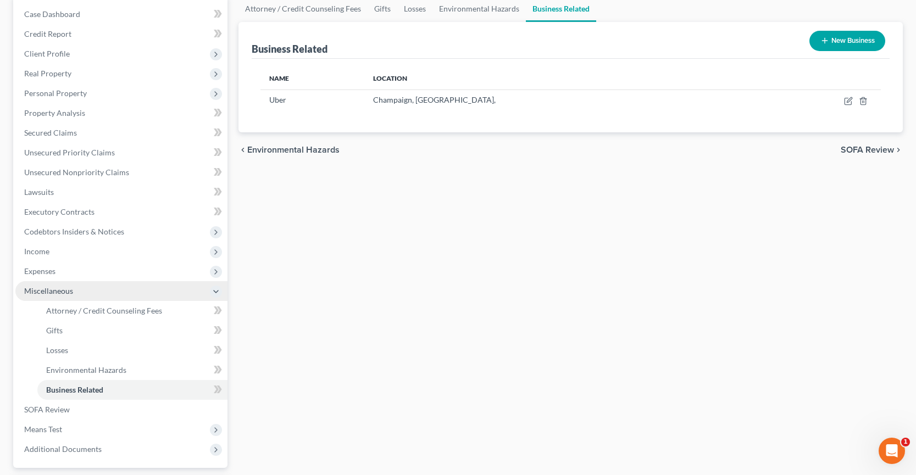
click at [215, 298] on span "Miscellaneous" at bounding box center [121, 291] width 212 height 20
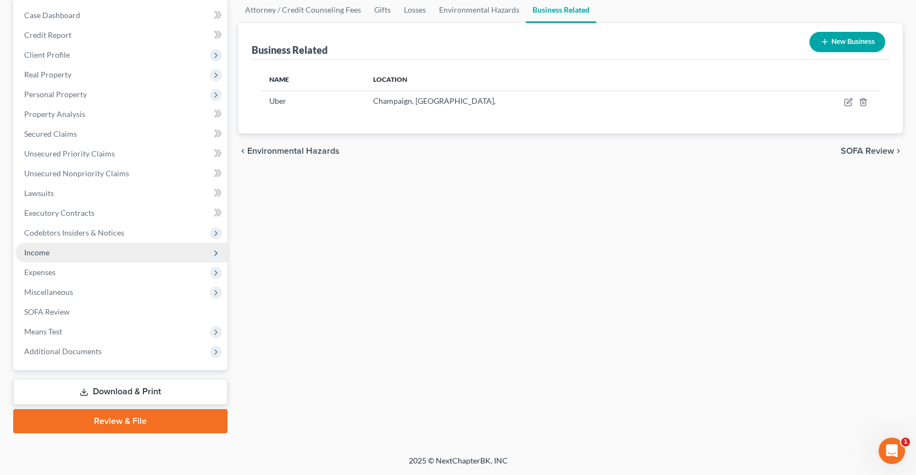
click at [217, 254] on polyline at bounding box center [216, 253] width 2 height 4
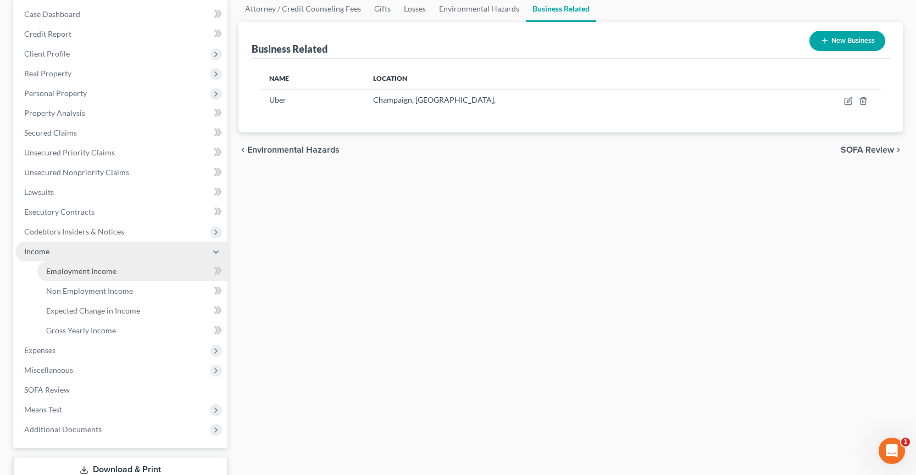
click at [168, 276] on link "Employment Income" at bounding box center [132, 272] width 190 height 20
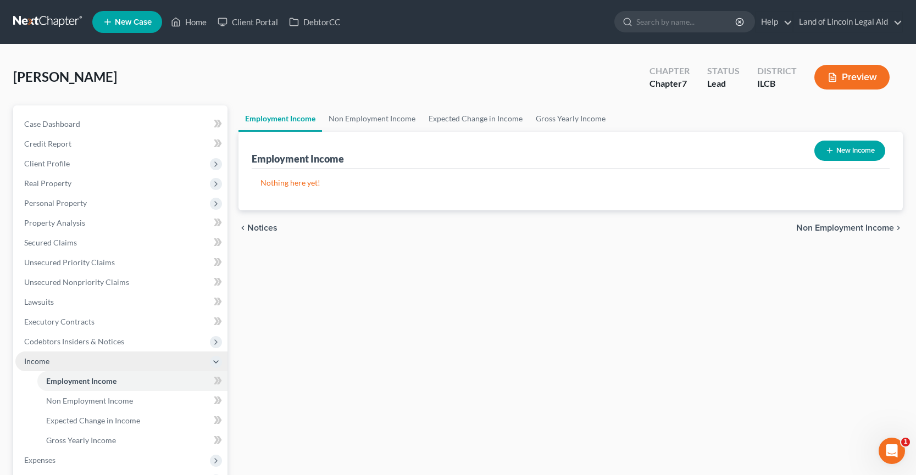
click at [874, 153] on button "New Income" at bounding box center [849, 151] width 71 height 20
select select "0"
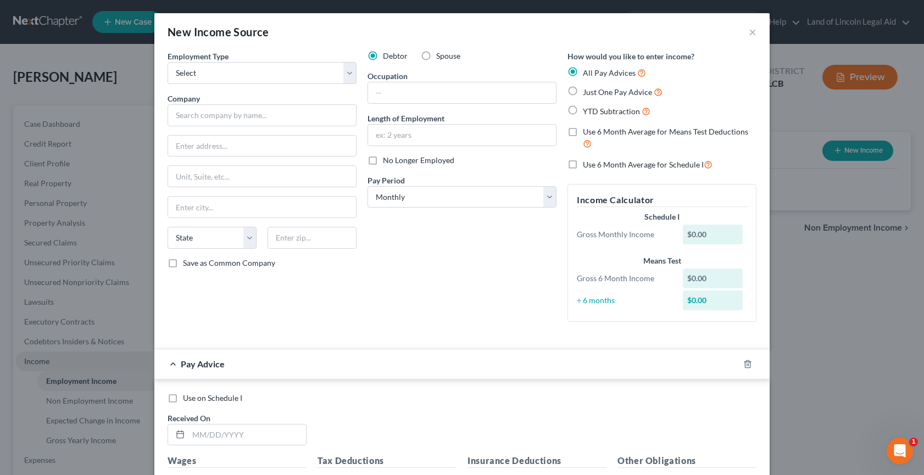
click at [583, 135] on label "Use 6 Month Average for Means Test Deductions" at bounding box center [670, 138] width 174 height 24
click at [587, 134] on input "Use 6 Month Average for Means Test Deductions" at bounding box center [590, 129] width 7 height 7
checkbox input "true"
click at [185, 77] on select "Select Full or [DEMOGRAPHIC_DATA] Employment Self Employment" at bounding box center [262, 73] width 189 height 22
select select "1"
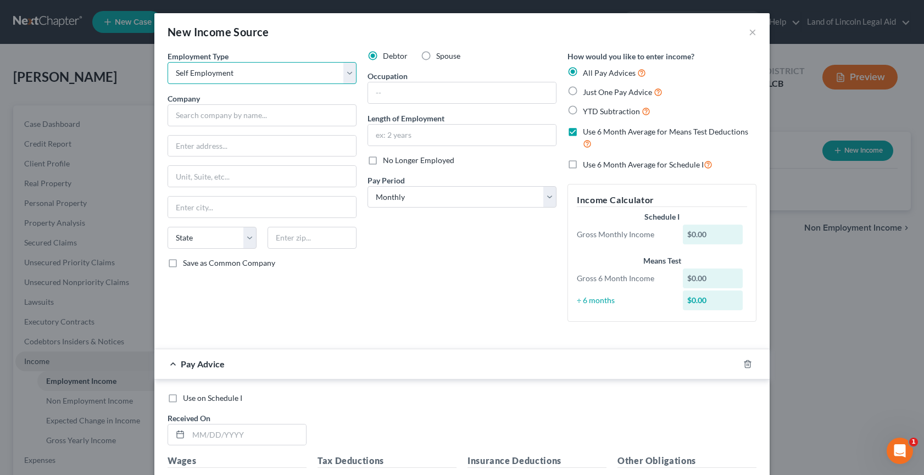
click at [168, 62] on select "Select Full or [DEMOGRAPHIC_DATA] Employment Self Employment" at bounding box center [262, 73] width 189 height 22
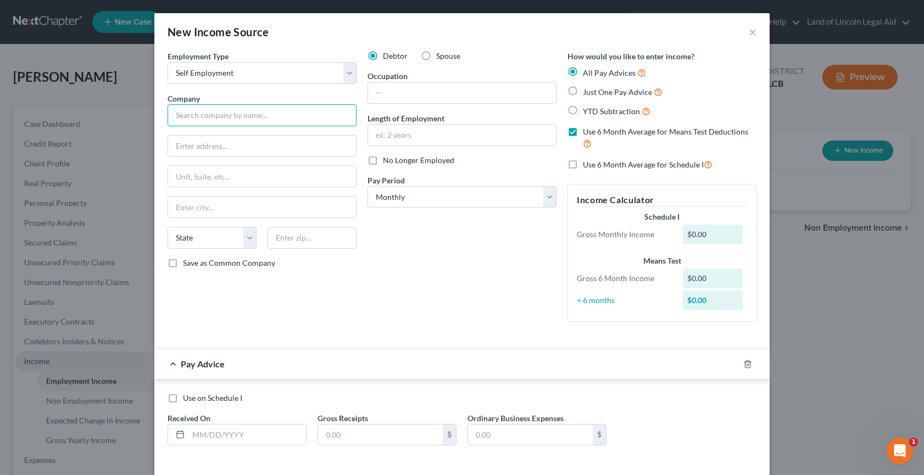
click at [189, 120] on input "text" at bounding box center [262, 115] width 189 height 22
type input "Uber"
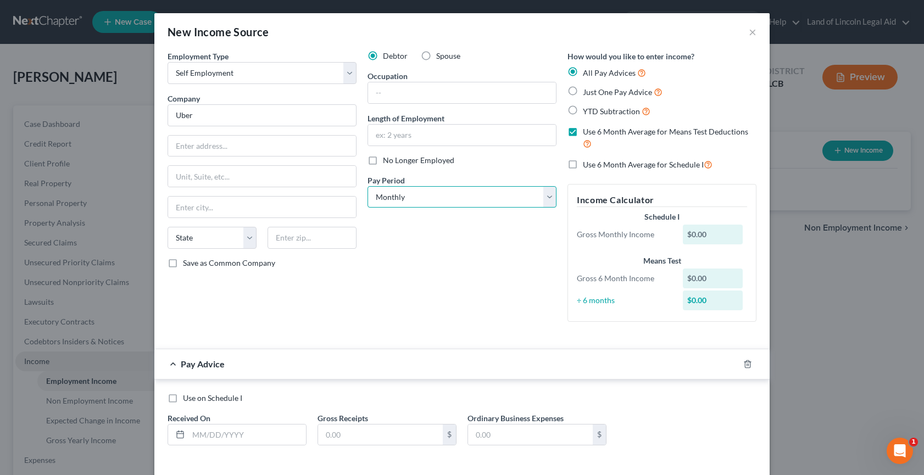
click at [423, 195] on select "Select Monthly Twice Monthly Every Other Week Weekly" at bounding box center [462, 197] width 189 height 22
click at [420, 198] on select "Select Monthly Twice Monthly Every Other Week Weekly" at bounding box center [462, 197] width 189 height 22
click at [192, 436] on input "text" at bounding box center [248, 435] width 118 height 21
type input "[DATE]"
click at [323, 434] on input "text" at bounding box center [380, 435] width 125 height 21
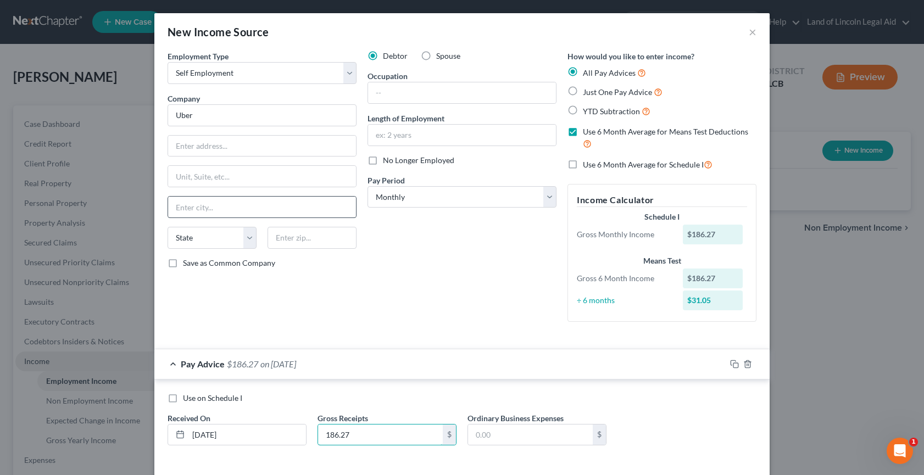
type input "186.27"
click at [180, 209] on input "text" at bounding box center [262, 207] width 188 height 21
type input "Champaign"
click at [188, 240] on select "State [US_STATE] AK AR AZ CA CO CT DE DC [GEOGRAPHIC_DATA] [GEOGRAPHIC_DATA] GU…" at bounding box center [212, 238] width 89 height 22
select select "14"
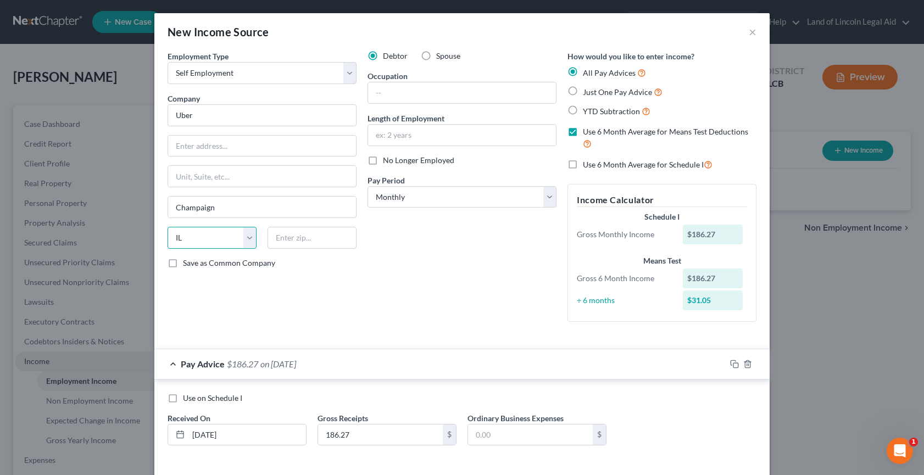
click at [168, 227] on select "State [US_STATE] AK AR AZ CA CO CT DE DC [GEOGRAPHIC_DATA] [GEOGRAPHIC_DATA] GU…" at bounding box center [212, 238] width 89 height 22
click at [369, 90] on input "text" at bounding box center [462, 92] width 188 height 21
click at [369, 90] on input "driver" at bounding box center [462, 92] width 188 height 21
type input "ride-share driver"
click at [383, 161] on label "No Longer Employed" at bounding box center [418, 160] width 71 height 11
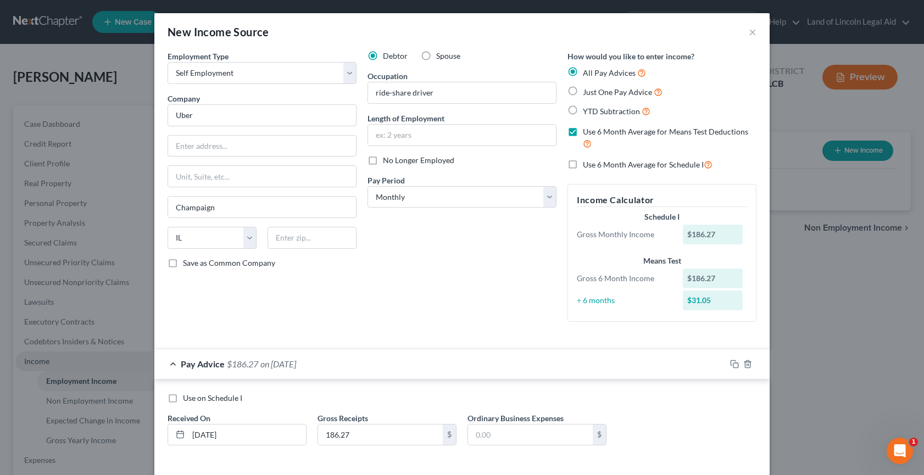
click at [387, 161] on input "No Longer Employed" at bounding box center [390, 158] width 7 height 7
checkbox input "true"
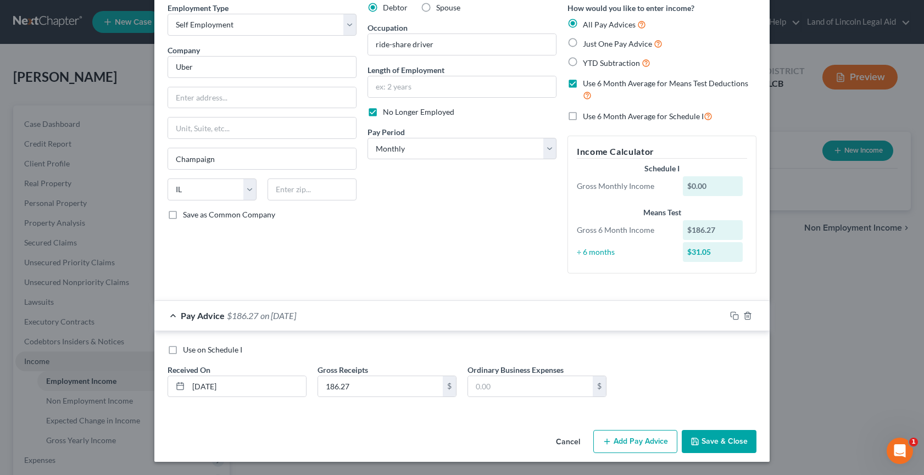
click at [702, 442] on button "Save & Close" at bounding box center [719, 441] width 75 height 23
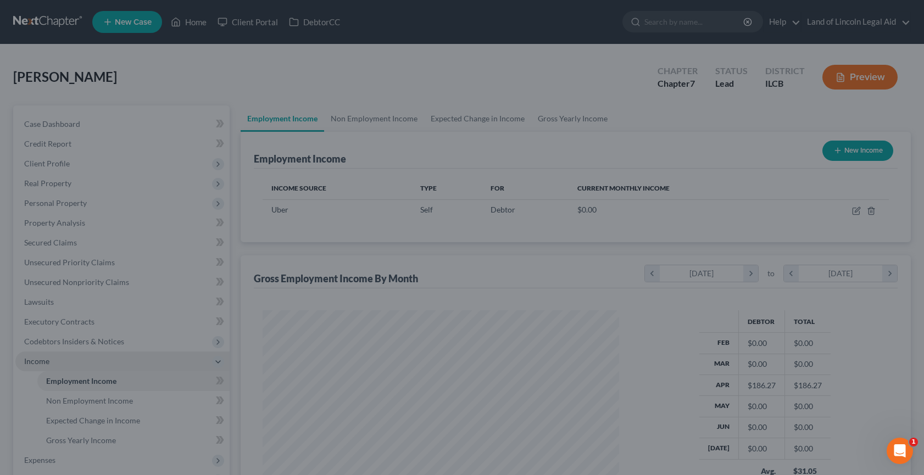
scroll to position [197, 375]
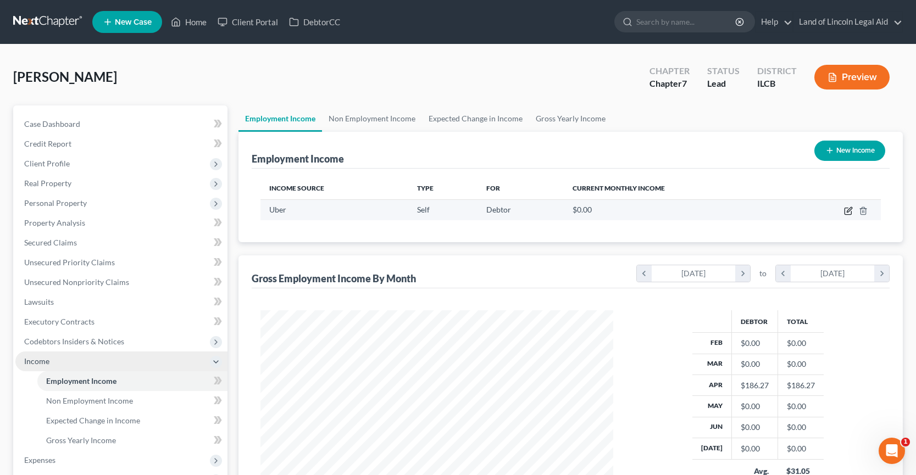
click at [846, 210] on icon "button" at bounding box center [848, 211] width 9 height 9
select select "1"
select select "14"
select select "0"
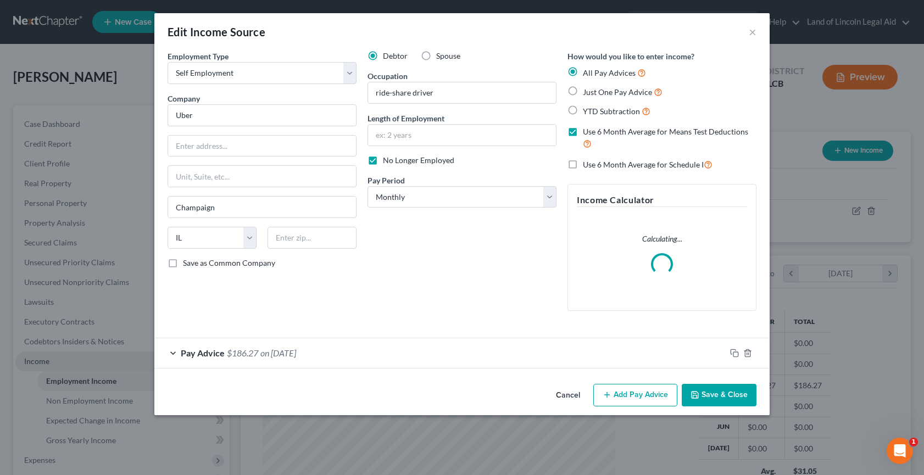
scroll to position [197, 378]
click at [171, 350] on div "Pay Advice $186.27 on [DATE]" at bounding box center [440, 353] width 572 height 29
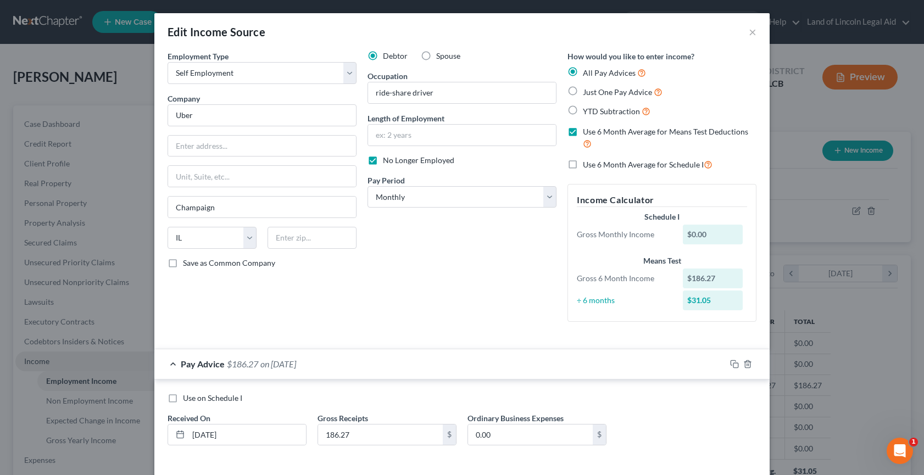
scroll to position [48, 0]
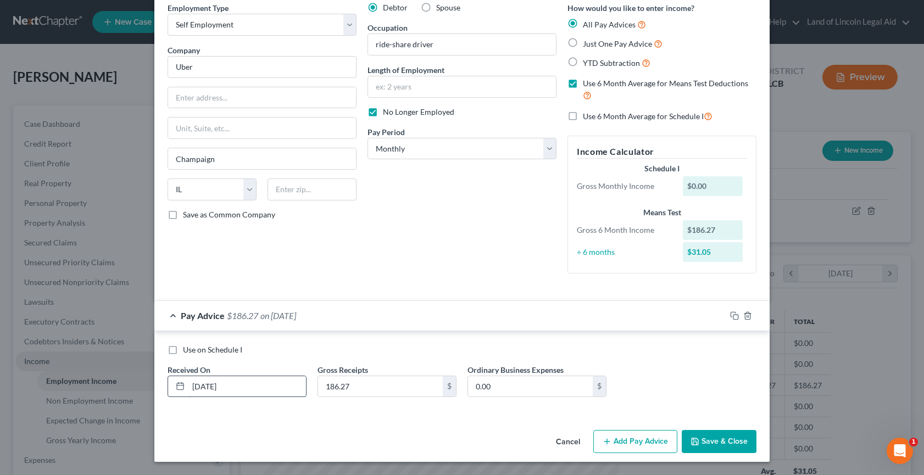
click at [196, 385] on input "[DATE]" at bounding box center [248, 386] width 118 height 21
click at [169, 315] on div "Pay Advice $186.27 on [DATE]" at bounding box center [440, 315] width 572 height 29
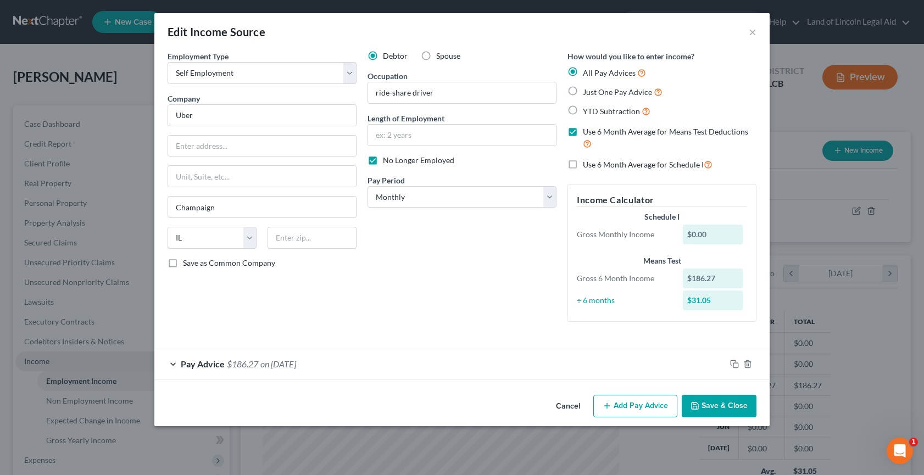
click at [177, 364] on div "Pay Advice $186.27 on [DATE]" at bounding box center [440, 364] width 572 height 29
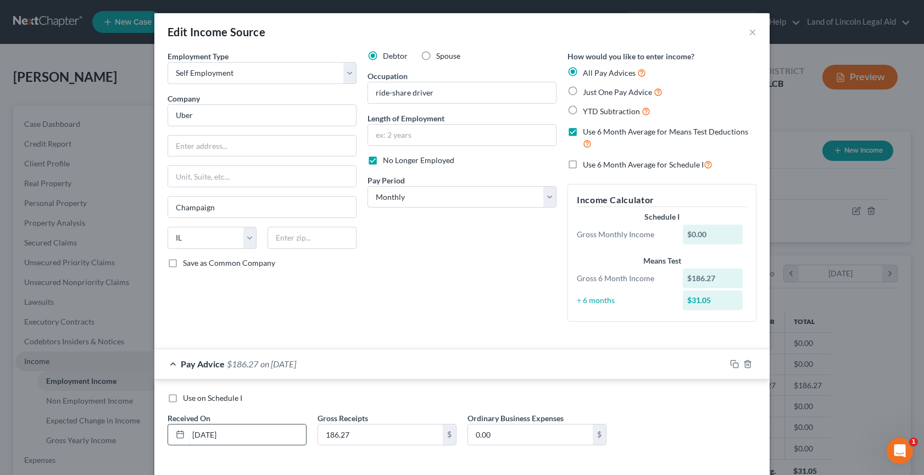
click at [195, 435] on input "[DATE]" at bounding box center [248, 435] width 118 height 21
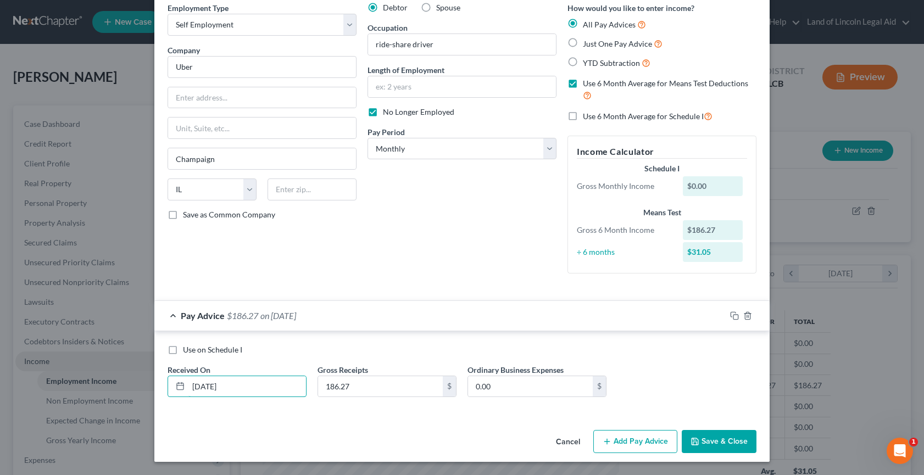
type input "[DATE]"
click at [169, 313] on div "Pay Advice $186.27 on [DATE]" at bounding box center [440, 315] width 572 height 29
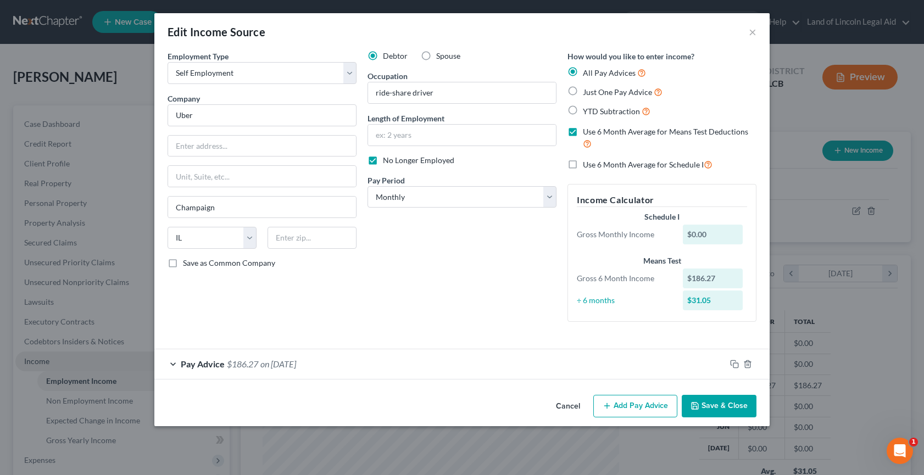
scroll to position [0, 0]
click at [629, 411] on button "Add Pay Advice" at bounding box center [636, 406] width 84 height 23
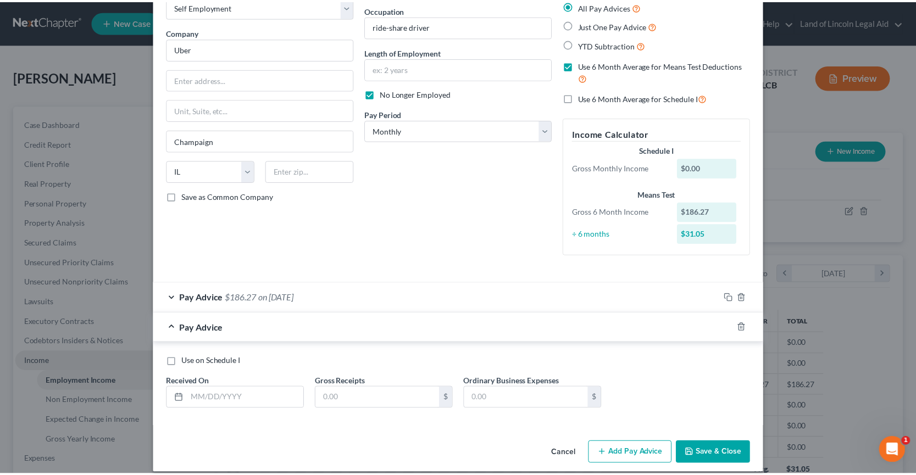
scroll to position [78, 0]
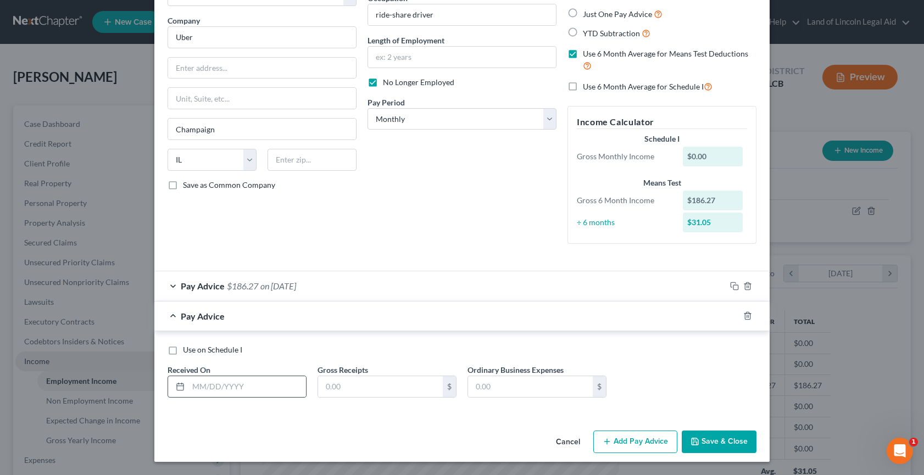
click at [182, 382] on div at bounding box center [178, 386] width 20 height 21
click at [198, 385] on input "text" at bounding box center [248, 386] width 118 height 21
click at [203, 388] on input "[DATE]" at bounding box center [248, 386] width 118 height 21
type input "[DATE]"
click at [318, 390] on input "text" at bounding box center [380, 386] width 125 height 21
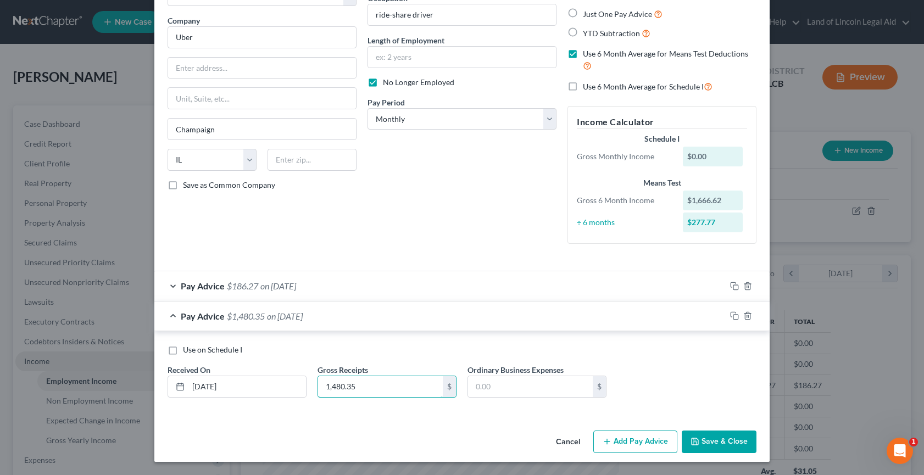
type input "1,480.35"
click at [727, 445] on button "Save & Close" at bounding box center [719, 442] width 75 height 23
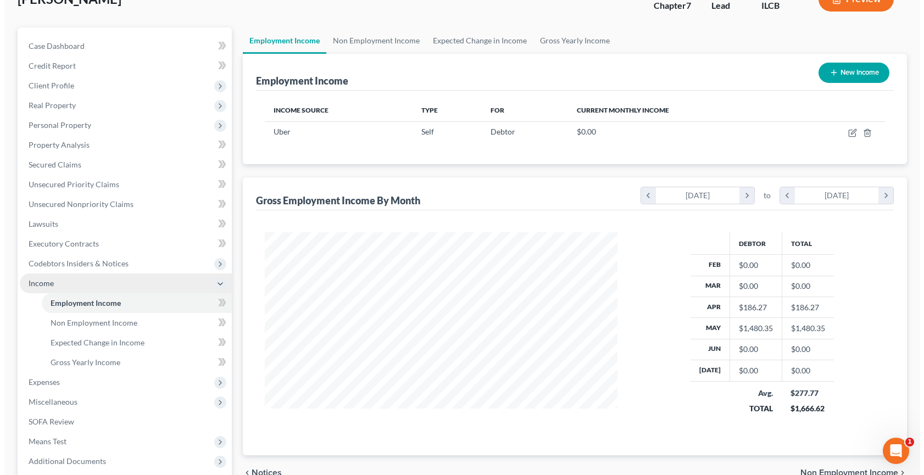
scroll to position [23, 0]
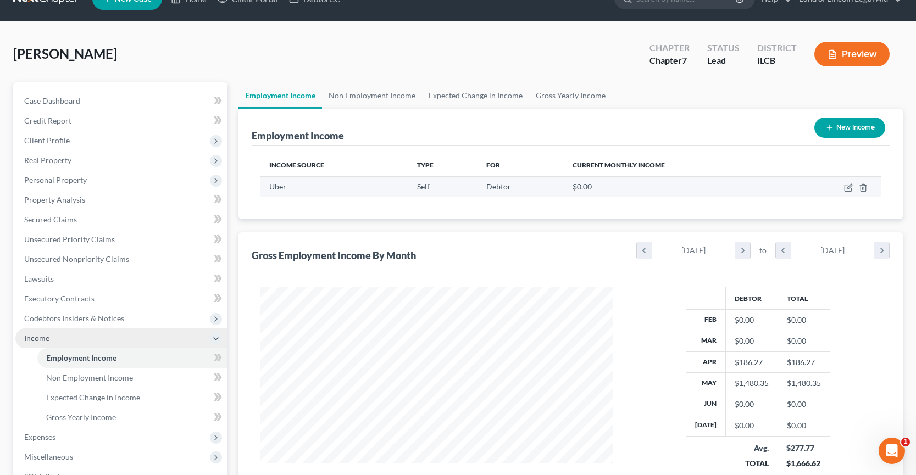
click at [847, 192] on td at bounding box center [834, 186] width 93 height 21
click at [847, 185] on icon "button" at bounding box center [848, 188] width 7 height 7
select select "1"
select select "14"
select select "0"
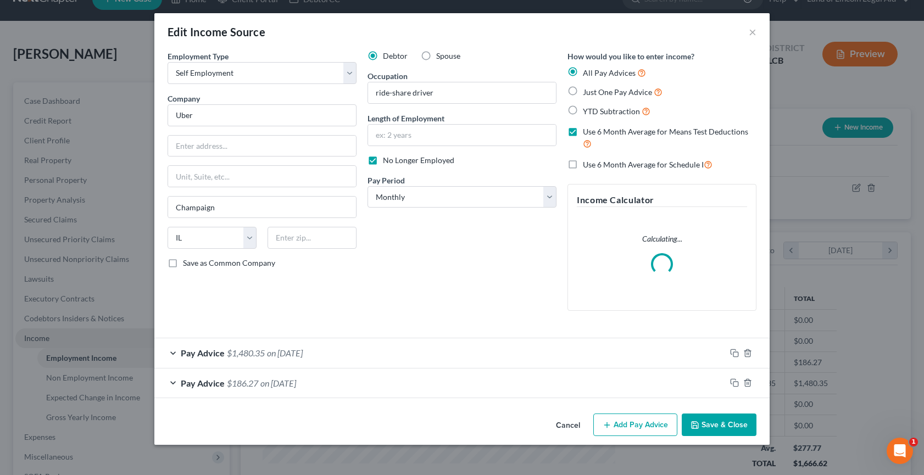
scroll to position [197, 378]
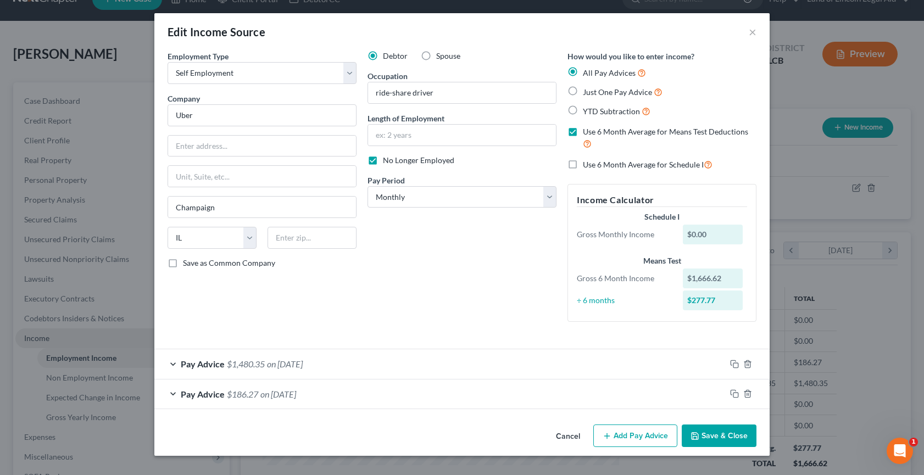
click at [175, 357] on div "Pay Advice $1,480.35 on [DATE]" at bounding box center [440, 364] width 572 height 29
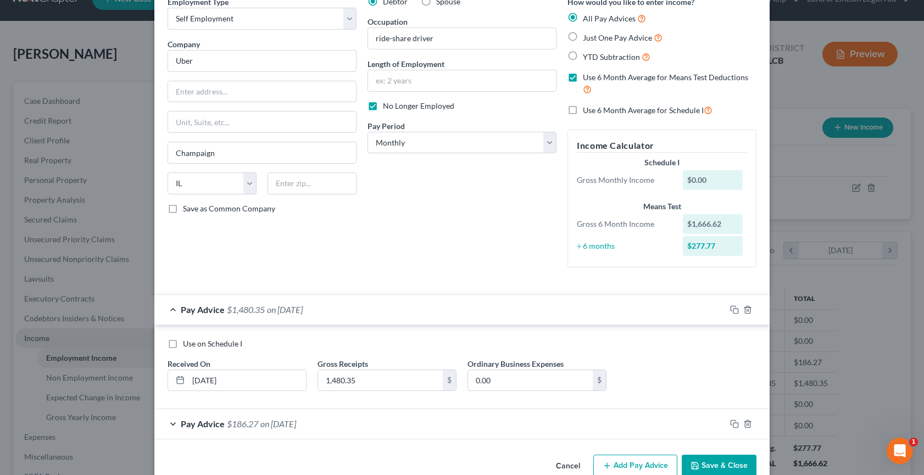
scroll to position [55, 0]
click at [210, 375] on input "[DATE]" at bounding box center [248, 380] width 118 height 21
type input "[DATE]"
click at [360, 375] on input "1,480.35" at bounding box center [380, 380] width 125 height 21
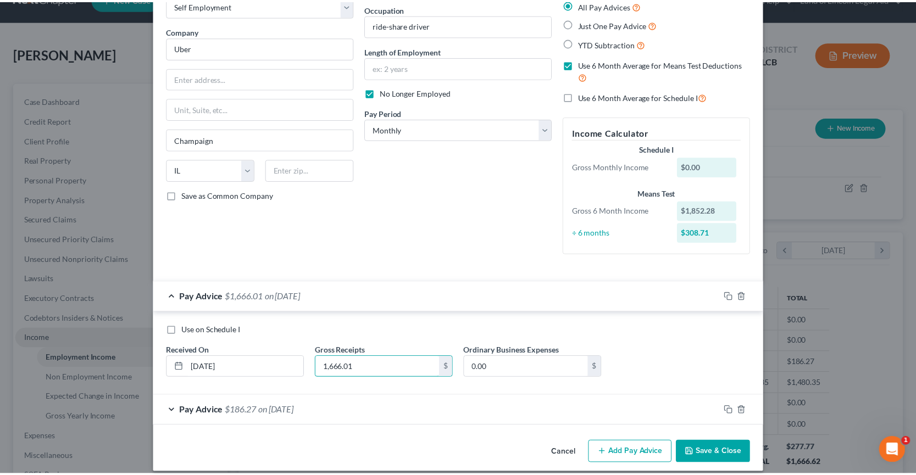
scroll to position [79, 0]
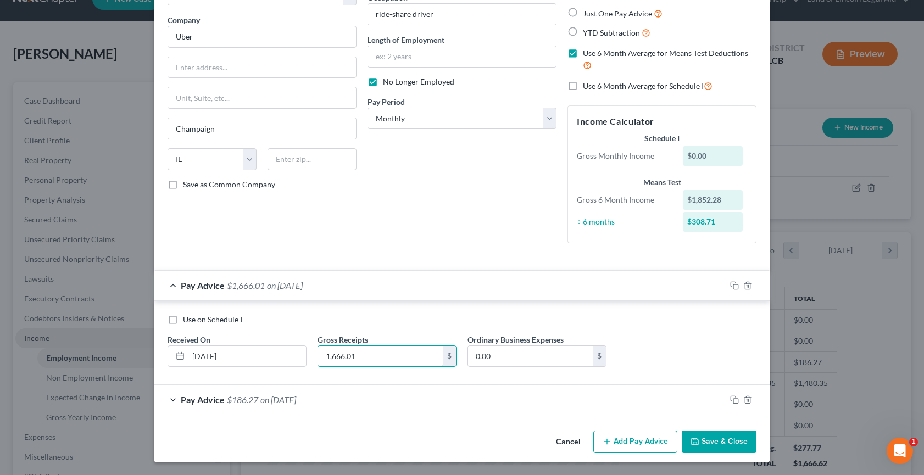
type input "1,666.01"
click at [705, 440] on button "Save & Close" at bounding box center [719, 442] width 75 height 23
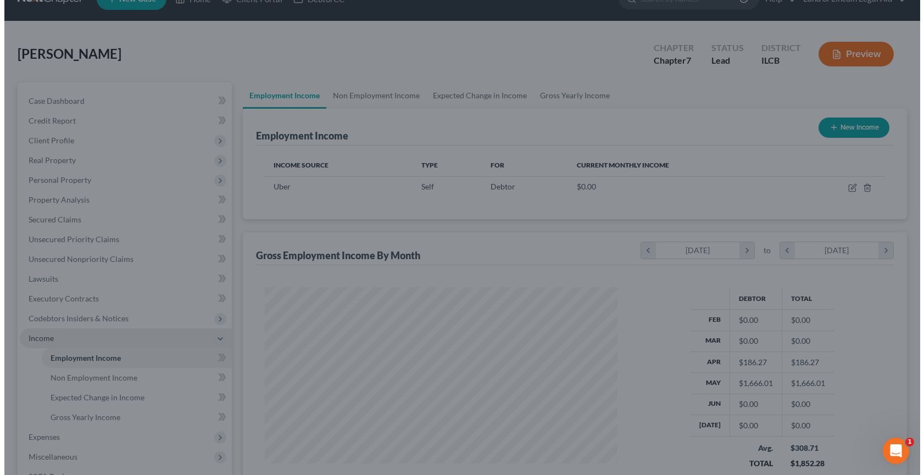
scroll to position [549368, 549190]
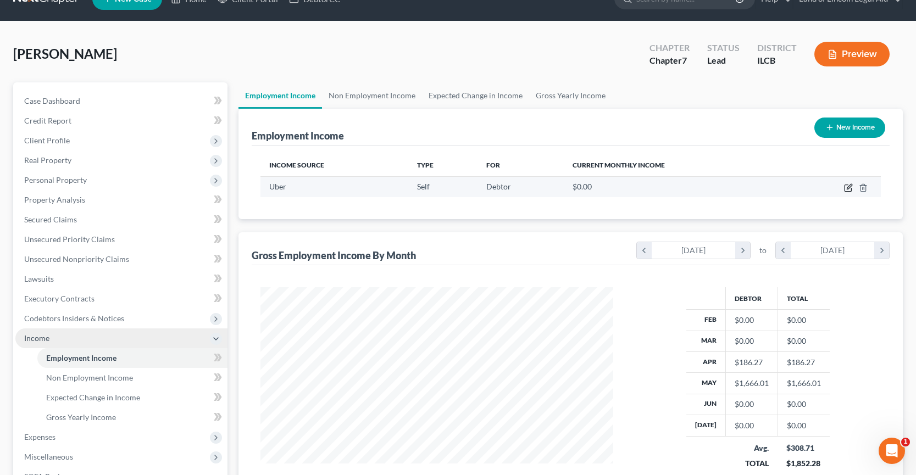
click at [845, 186] on icon "button" at bounding box center [848, 188] width 7 height 7
select select "1"
select select "14"
select select "0"
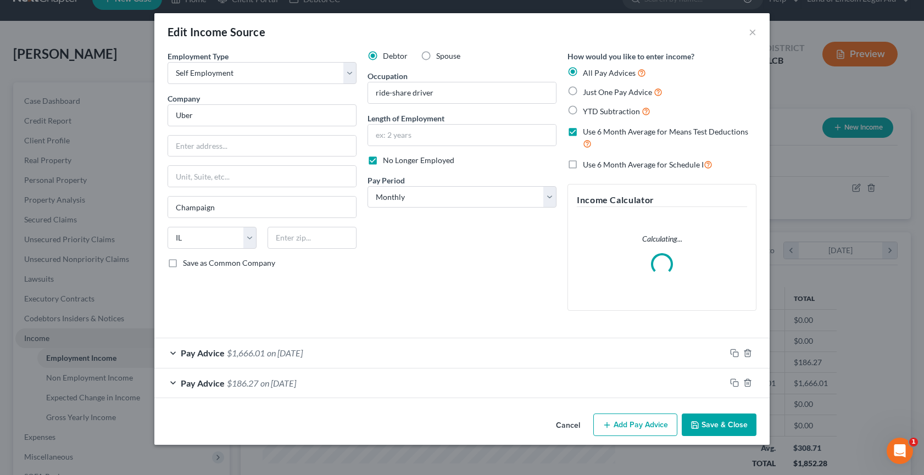
scroll to position [197, 378]
click at [640, 423] on button "Add Pay Advice" at bounding box center [636, 425] width 84 height 23
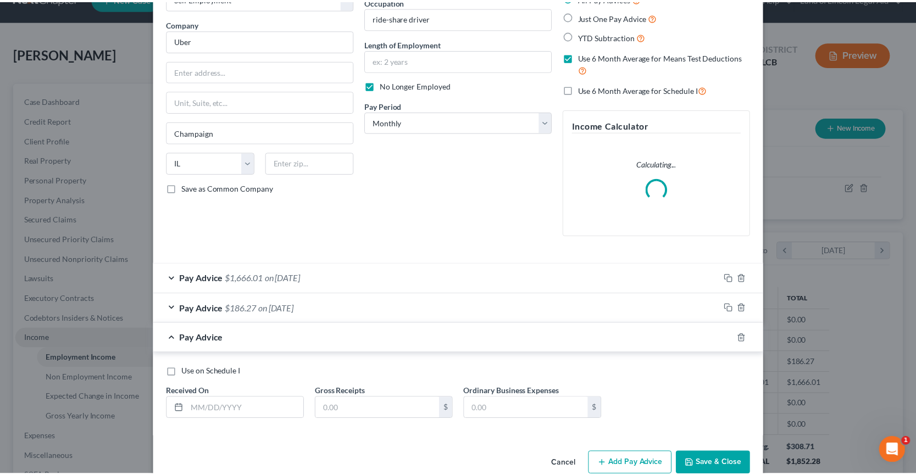
scroll to position [97, 0]
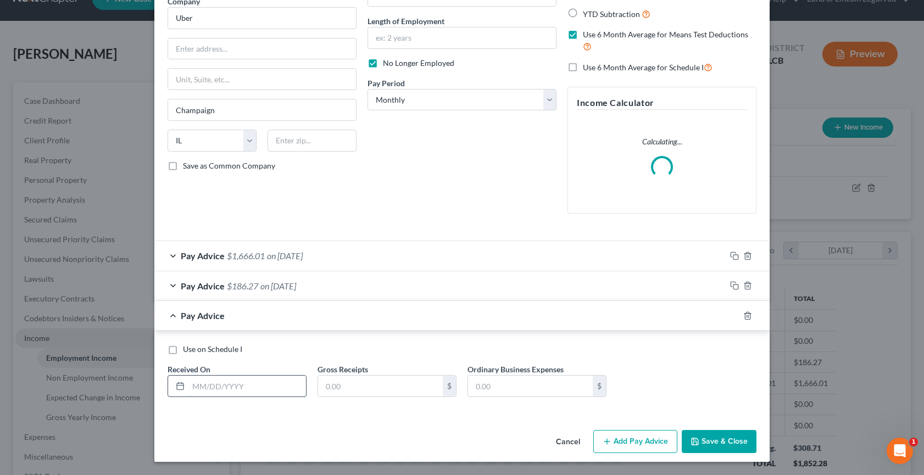
click at [196, 385] on input "text" at bounding box center [248, 386] width 118 height 21
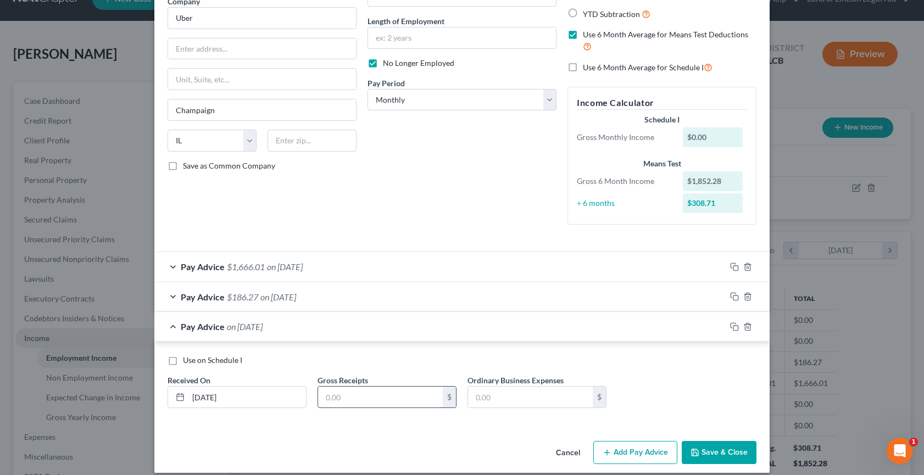
click at [318, 393] on input "text" at bounding box center [380, 397] width 125 height 21
click at [202, 401] on input "[DATE]" at bounding box center [248, 397] width 118 height 21
click at [203, 399] on input "[DATE]" at bounding box center [248, 397] width 118 height 21
type input "[DATE]"
click at [322, 400] on input "text" at bounding box center [380, 397] width 125 height 21
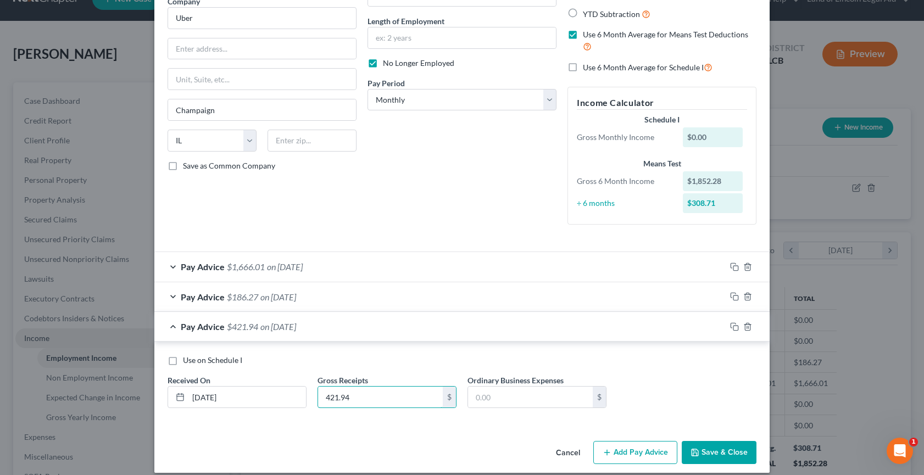
type input "421.94"
click at [737, 448] on button "Save & Close" at bounding box center [719, 452] width 75 height 23
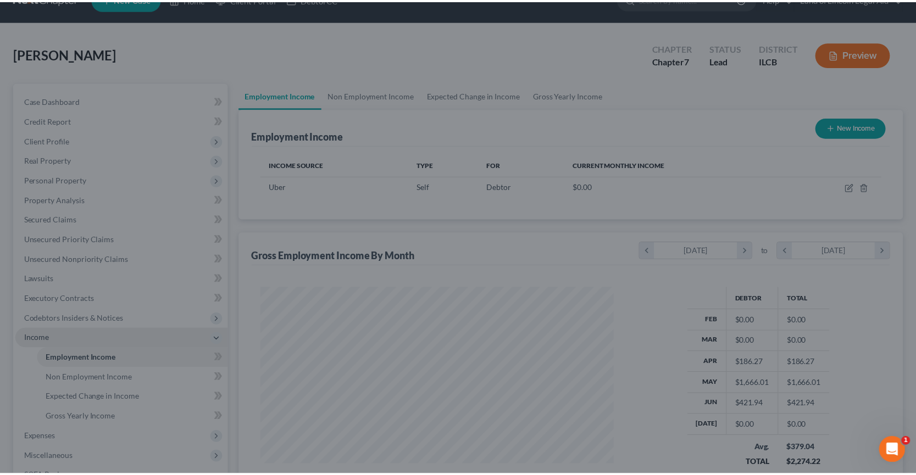
scroll to position [549368, 549190]
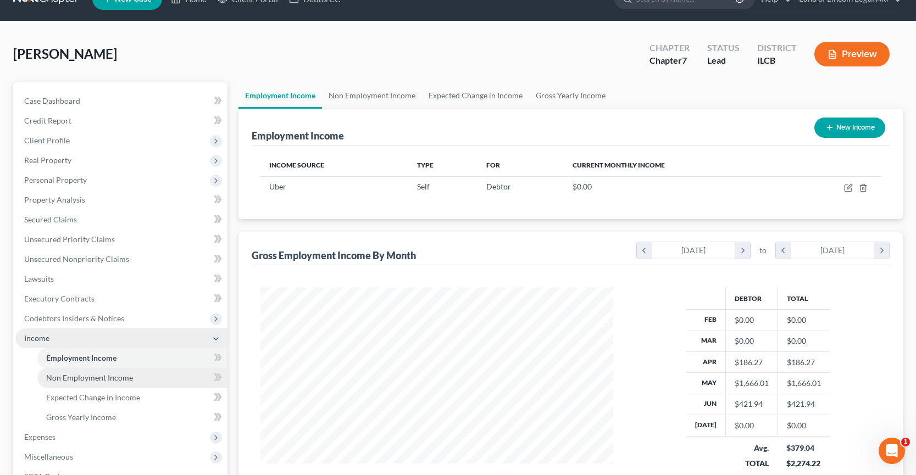
click at [96, 380] on span "Non Employment Income" at bounding box center [89, 377] width 87 height 9
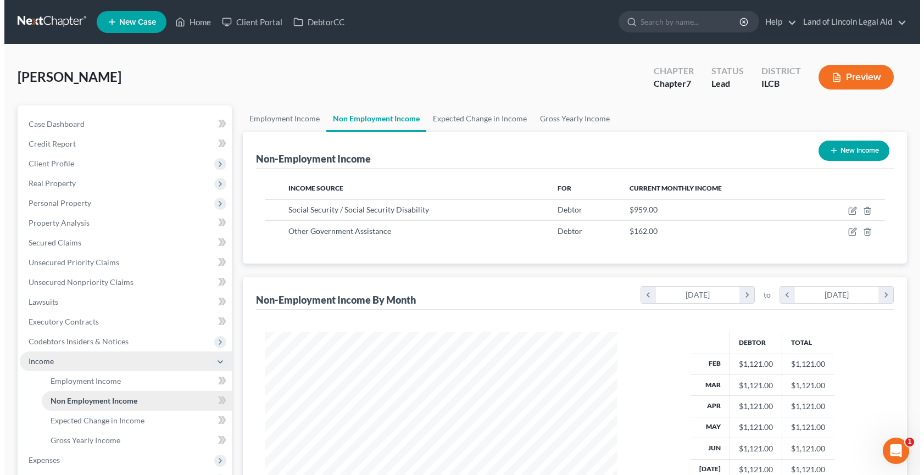
scroll to position [197, 375]
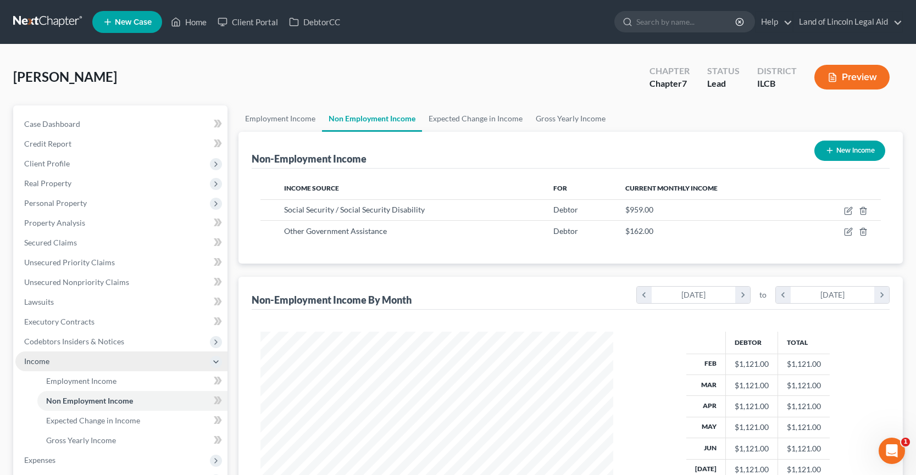
click at [852, 76] on button "Preview" at bounding box center [851, 77] width 75 height 25
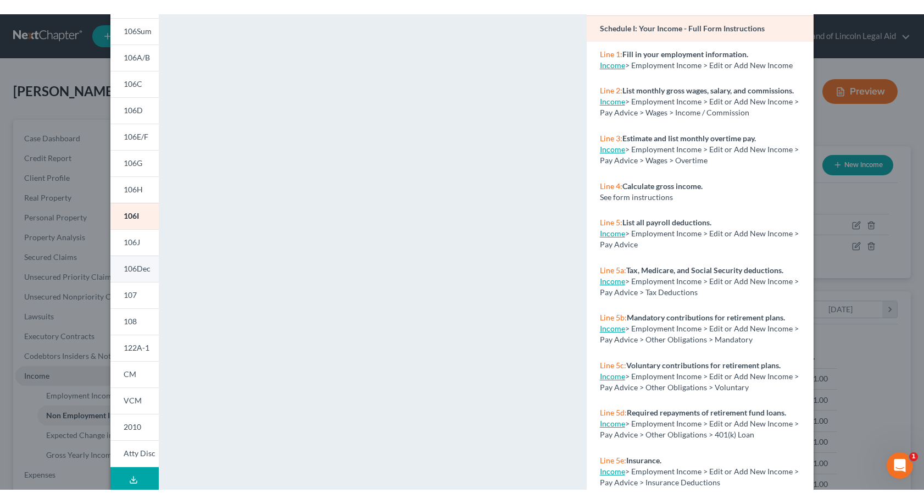
scroll to position [110, 0]
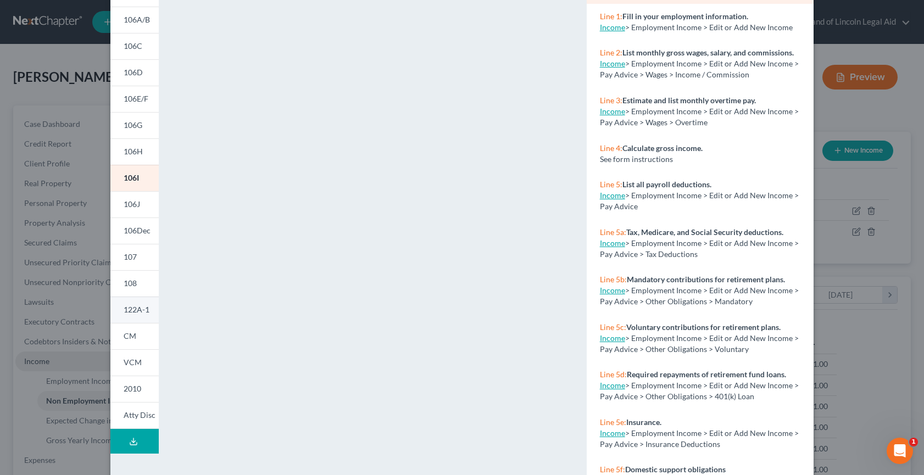
click at [131, 305] on span "122A-1" at bounding box center [137, 309] width 26 height 9
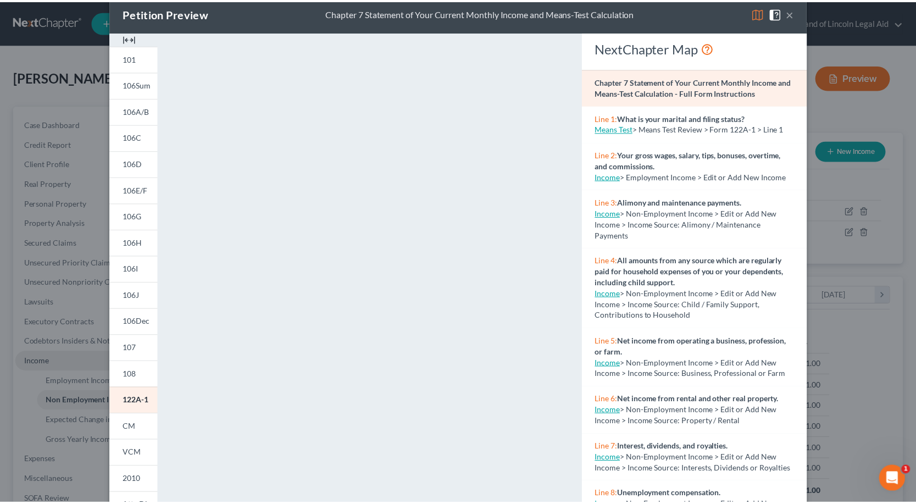
scroll to position [0, 0]
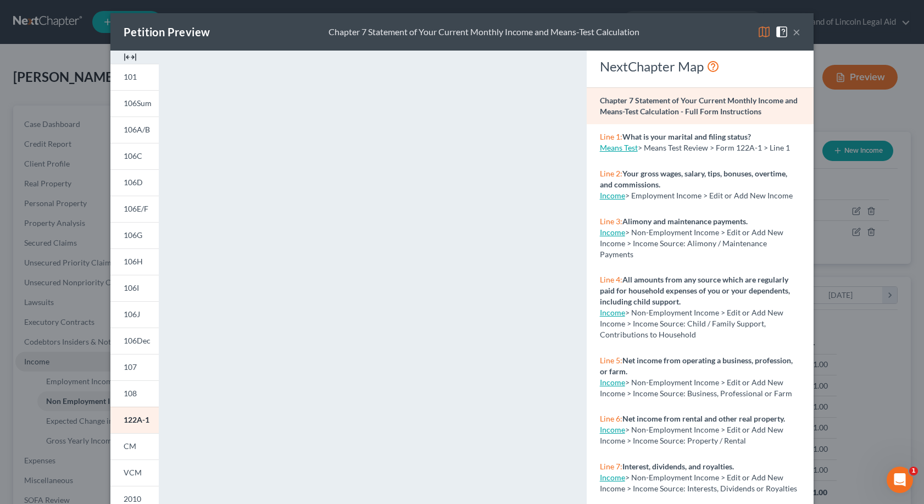
click at [787, 34] on span at bounding box center [784, 30] width 18 height 9
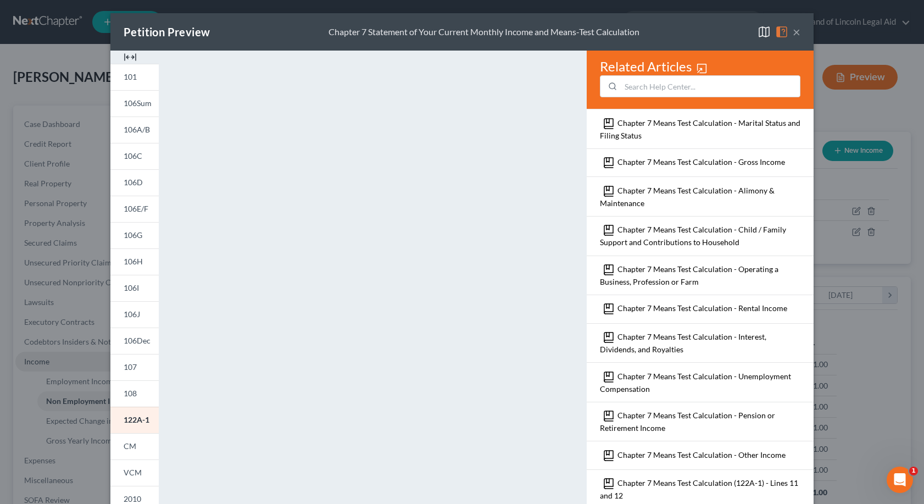
click at [793, 34] on button "×" at bounding box center [797, 31] width 8 height 13
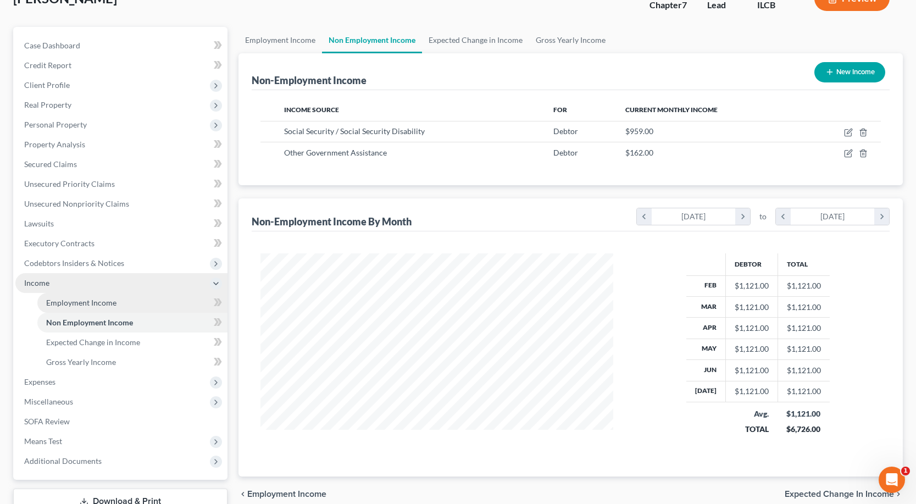
scroll to position [110, 0]
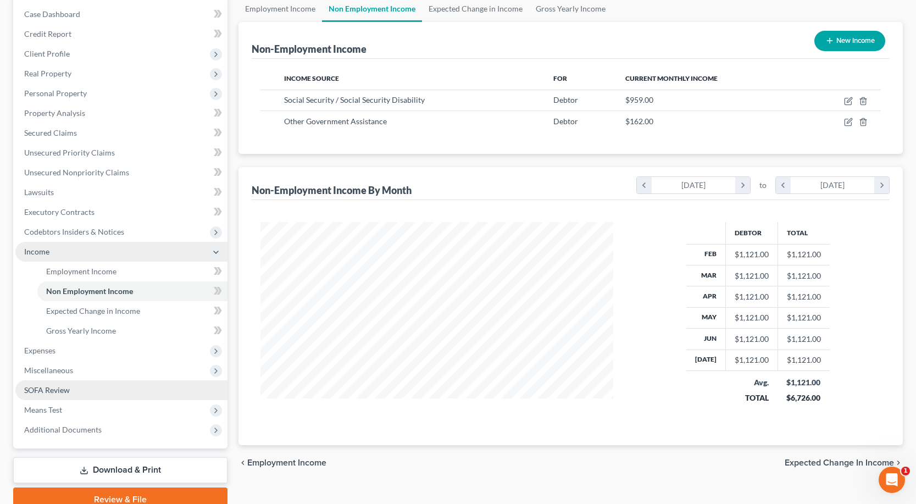
click at [78, 384] on link "SOFA Review" at bounding box center [121, 390] width 212 height 20
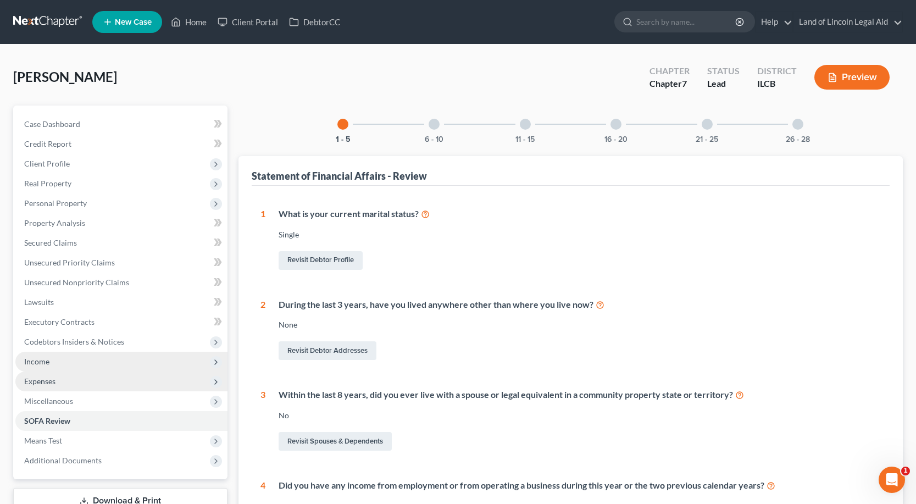
click at [61, 375] on span "Expenses" at bounding box center [121, 382] width 212 height 20
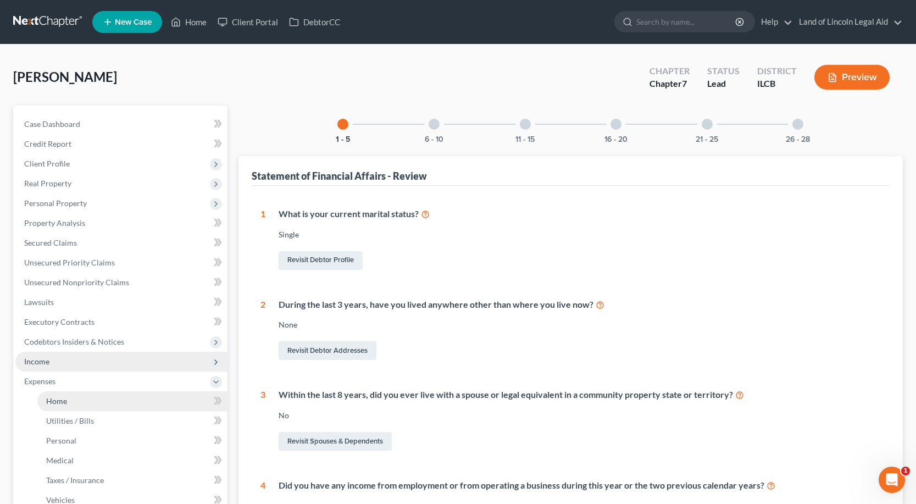
click at [62, 402] on span "Home" at bounding box center [56, 400] width 21 height 9
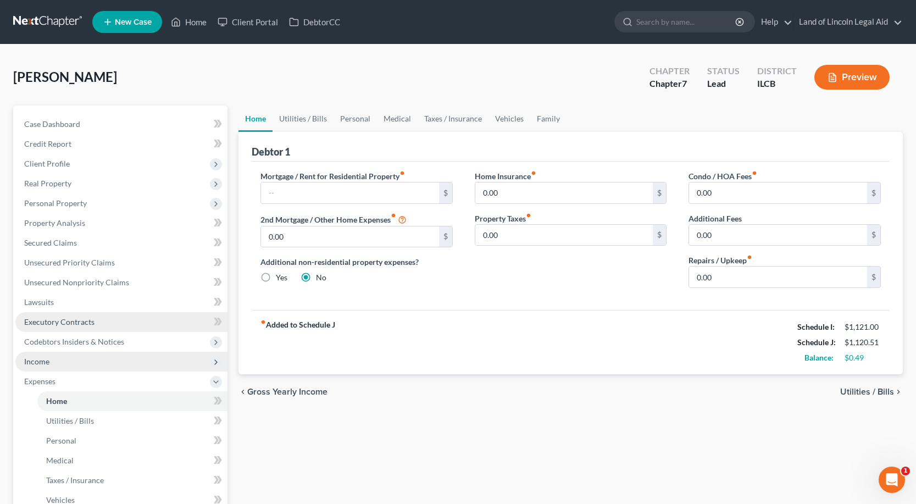
click at [68, 320] on span "Executory Contracts" at bounding box center [59, 321] width 70 height 9
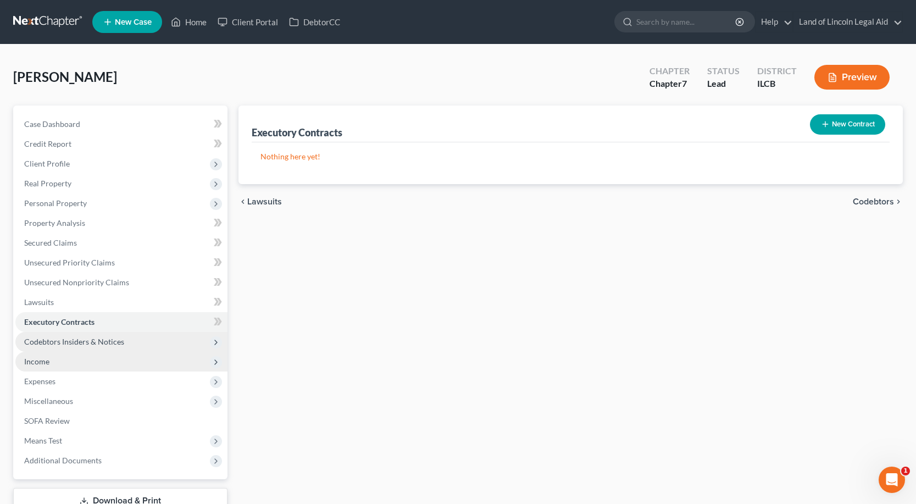
click at [75, 344] on span "Codebtors Insiders & Notices" at bounding box center [74, 341] width 100 height 9
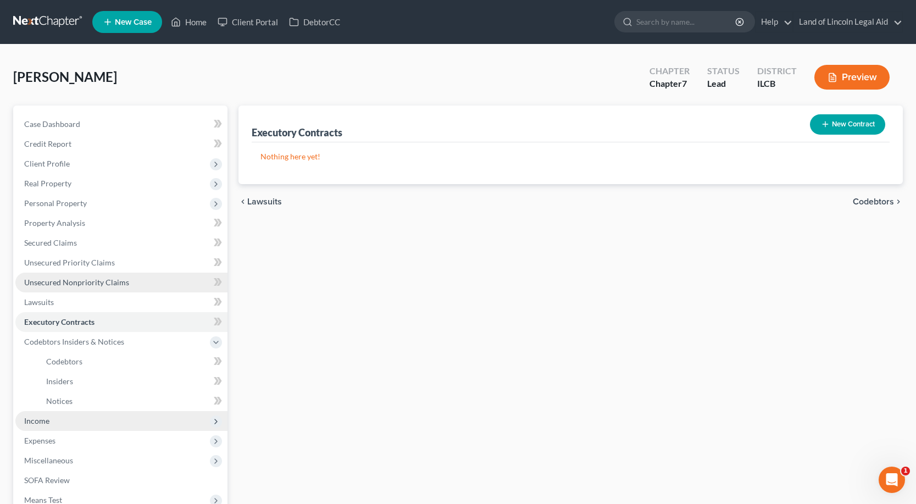
click at [61, 285] on span "Unsecured Nonpriority Claims" at bounding box center [76, 282] width 105 height 9
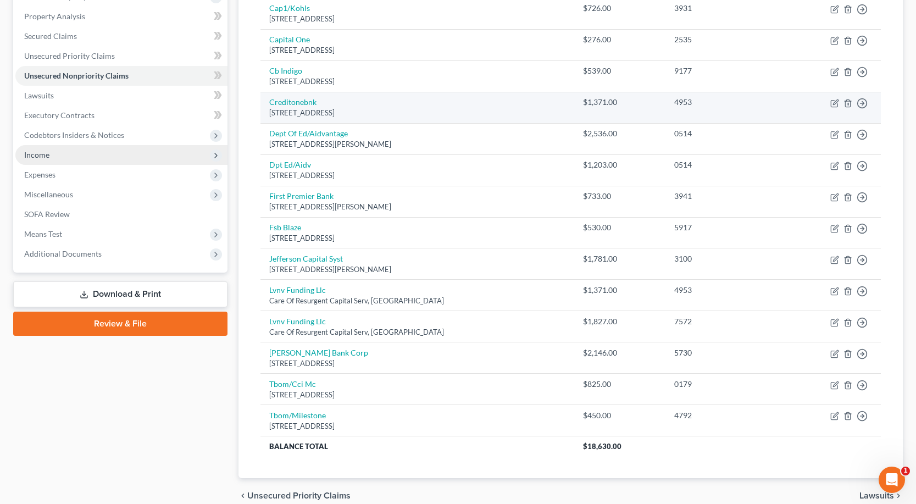
scroll to position [220, 0]
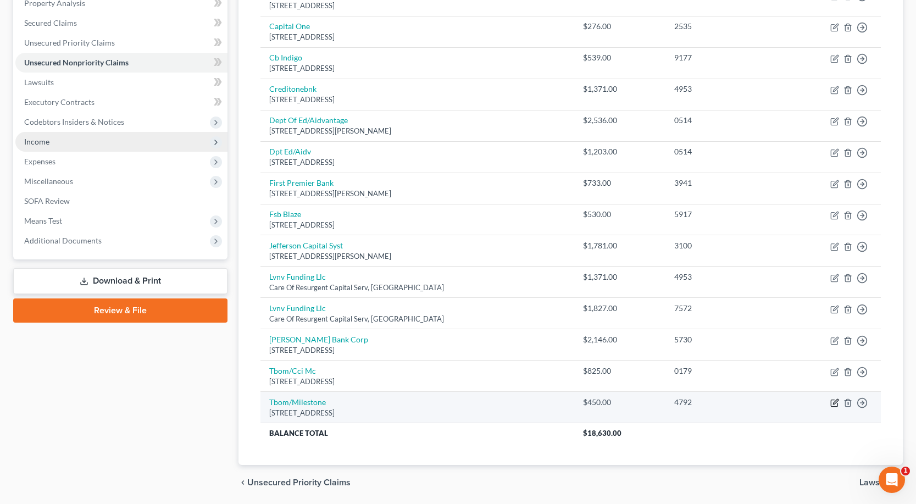
click at [836, 405] on icon "button" at bounding box center [834, 402] width 9 height 9
select select "38"
select select "2"
select select "0"
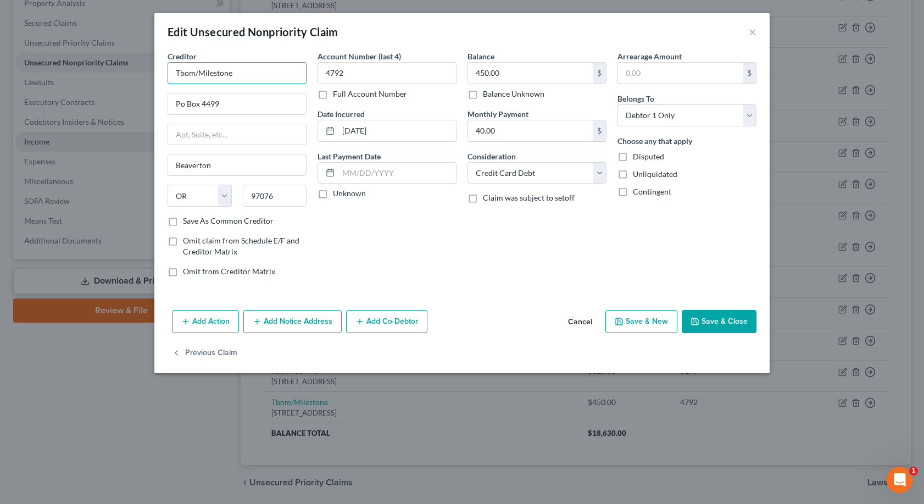
click at [193, 76] on input "Tbom/Milestone" at bounding box center [237, 73] width 139 height 22
type input "The Bank of [US_STATE] /Milestone"
click at [709, 320] on button "Save & Close" at bounding box center [719, 321] width 75 height 23
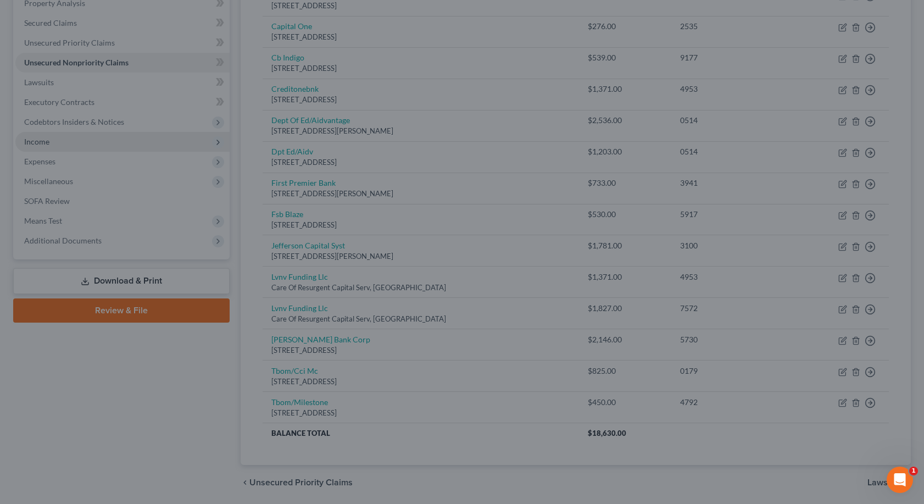
type input "0"
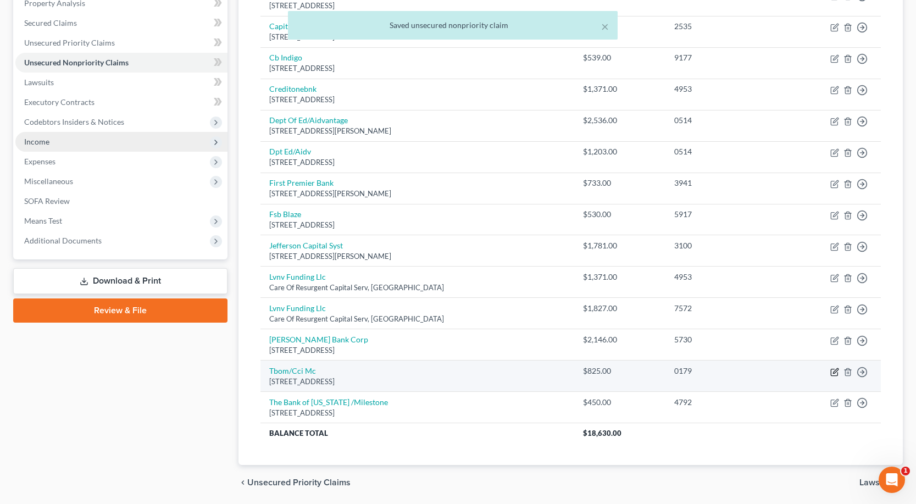
click at [834, 374] on icon "button" at bounding box center [834, 372] width 9 height 9
select select "38"
select select "2"
select select "0"
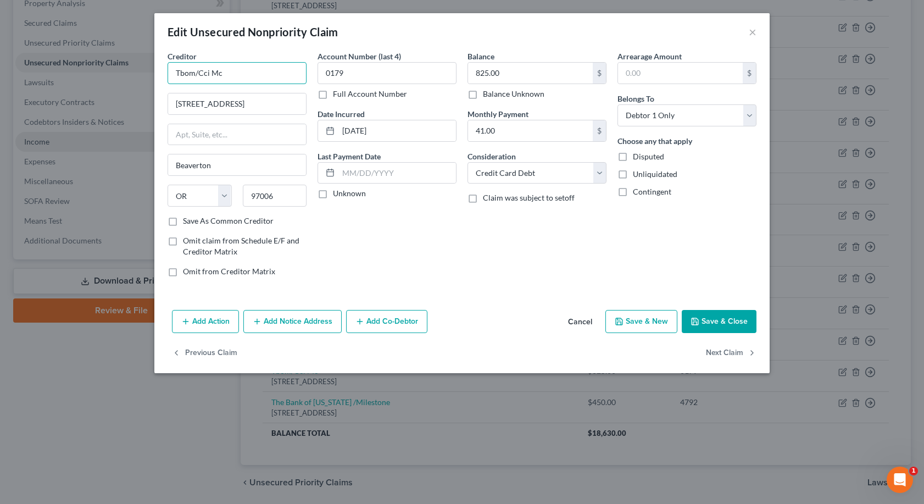
click at [194, 72] on input "Tbom/Cci Mc" at bounding box center [237, 73] width 139 height 22
type input "The Bank of [US_STATE]/Cci Mc"
click at [707, 313] on button "Save & Close" at bounding box center [719, 321] width 75 height 23
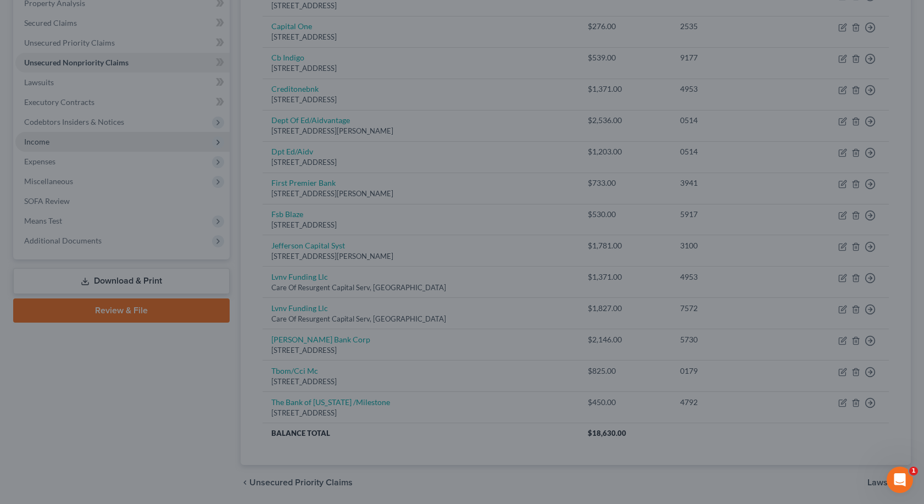
type input "0"
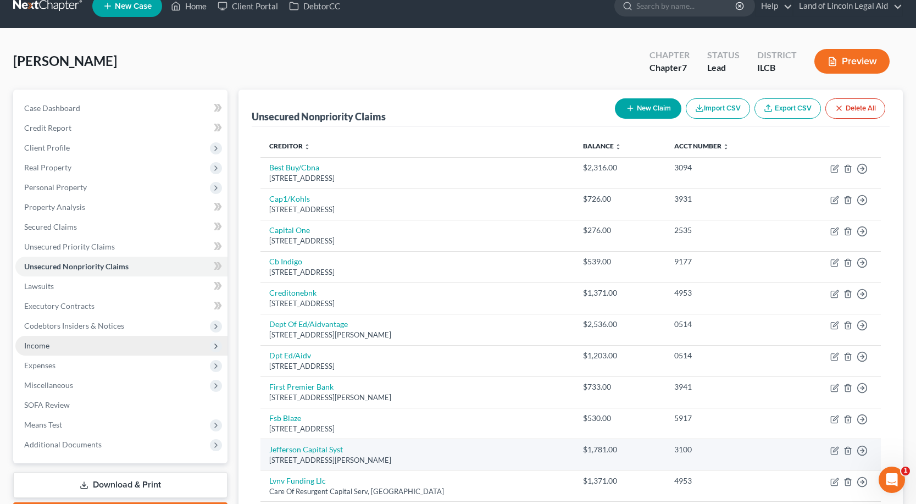
scroll to position [0, 0]
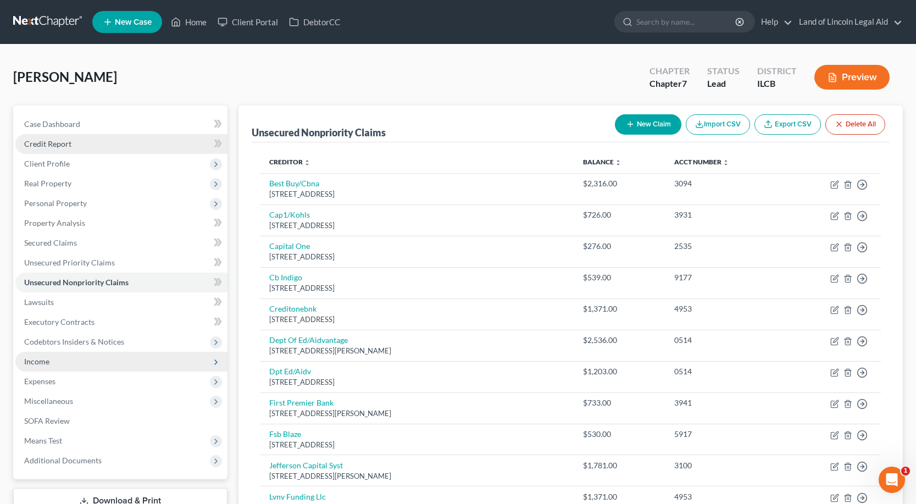
click at [45, 147] on span "Credit Report" at bounding box center [47, 143] width 47 height 9
